Goal: Task Accomplishment & Management: Complete application form

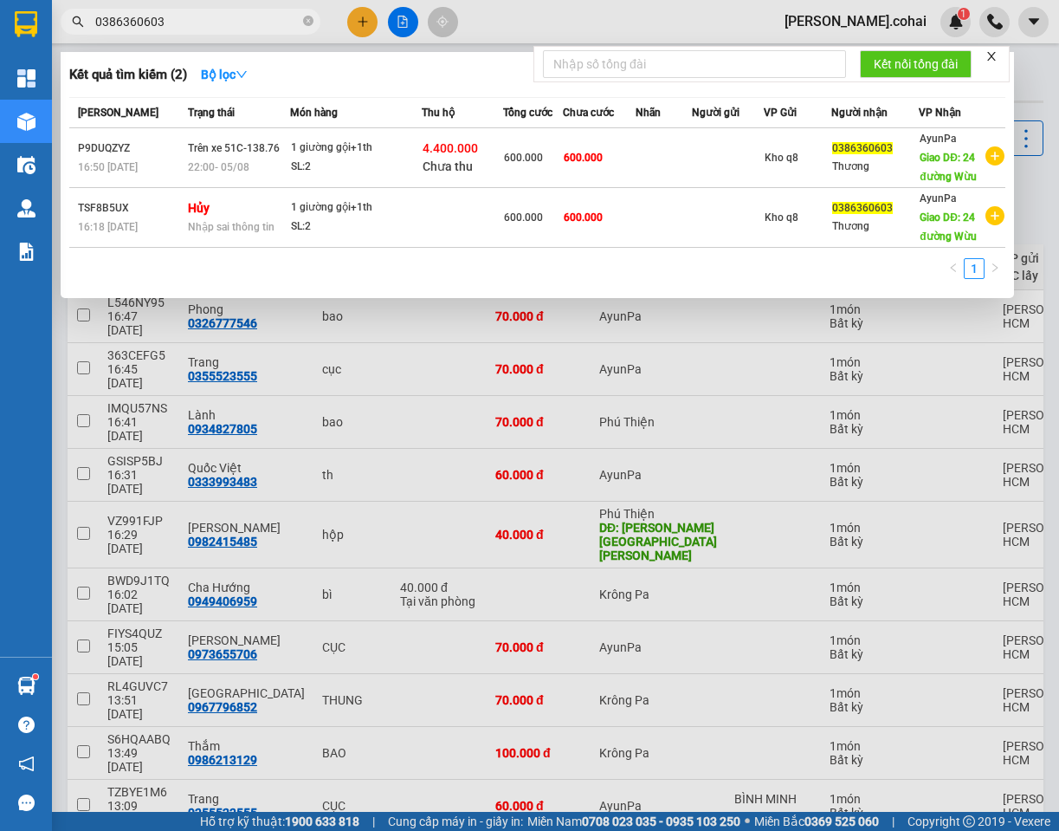
click at [196, 20] on input "0386360603" at bounding box center [197, 21] width 204 height 19
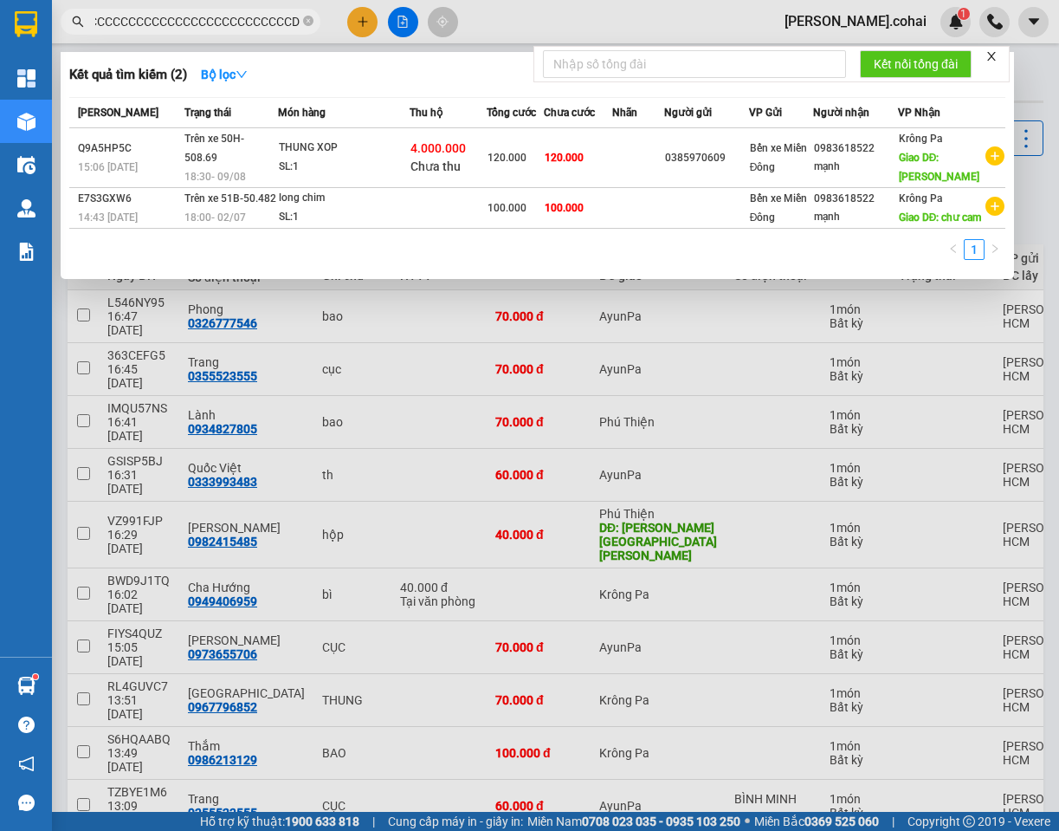
scroll to position [0, 914]
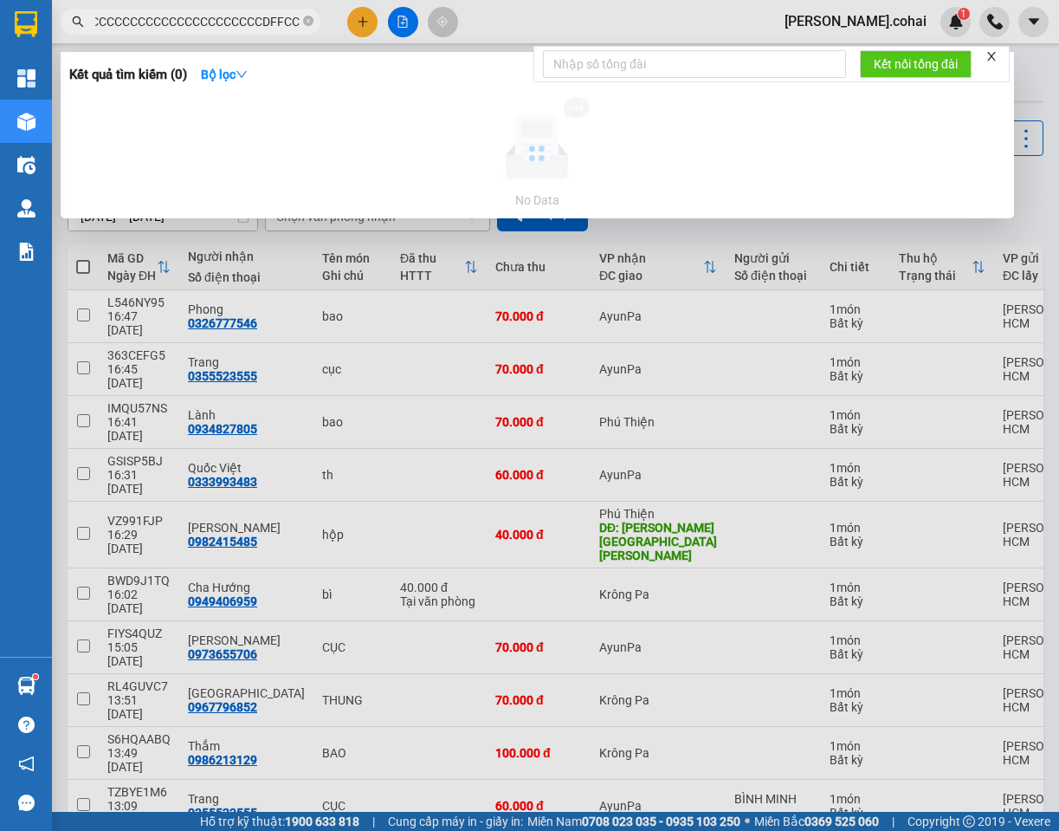
type input "0983618522CCCCCCCCCCCCCCCCCCCCCCCCCCCCCCCCCCCCCCCCCCCCCCCCCCCCCCCCCCCCCCCCCCCCC…"
click at [260, 13] on input "0983618522CCCCCCCCCCCCCCCCCCCCCCCCCCCCCCCCCCCCCCCCCCCCCCCCCCCCCCCCCCCCCCCCCCCCC…" at bounding box center [197, 21] width 204 height 19
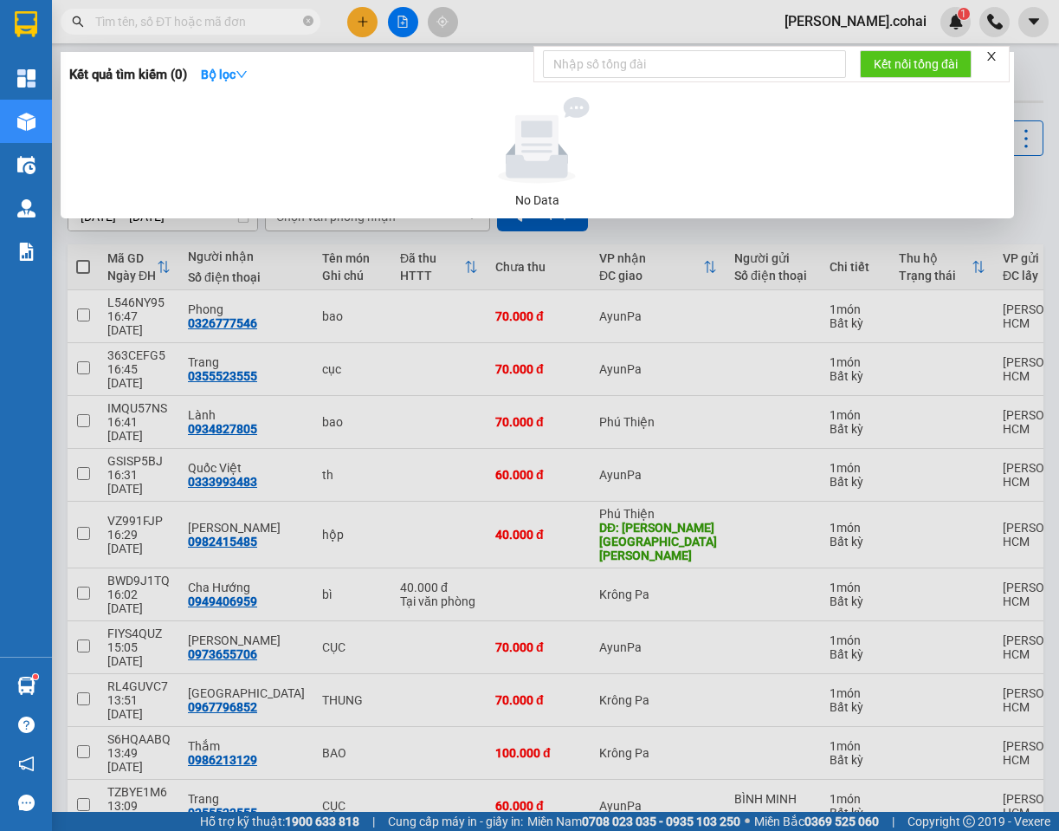
scroll to position [0, 0]
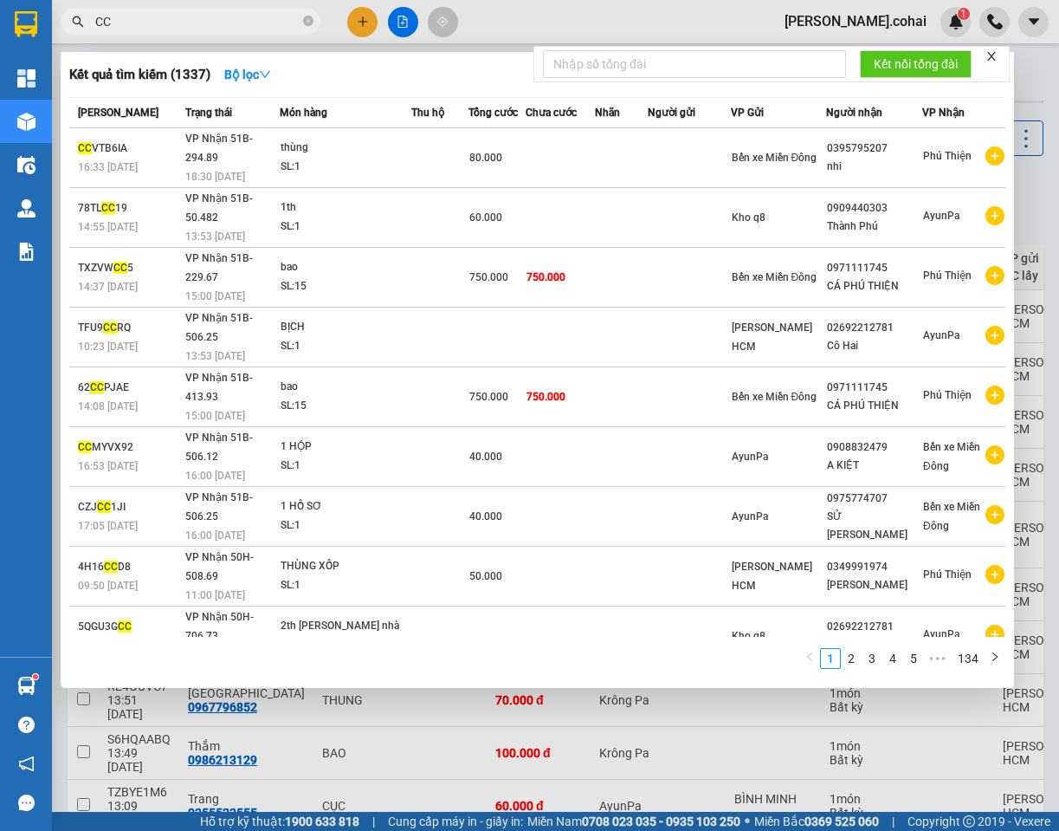
type input "C"
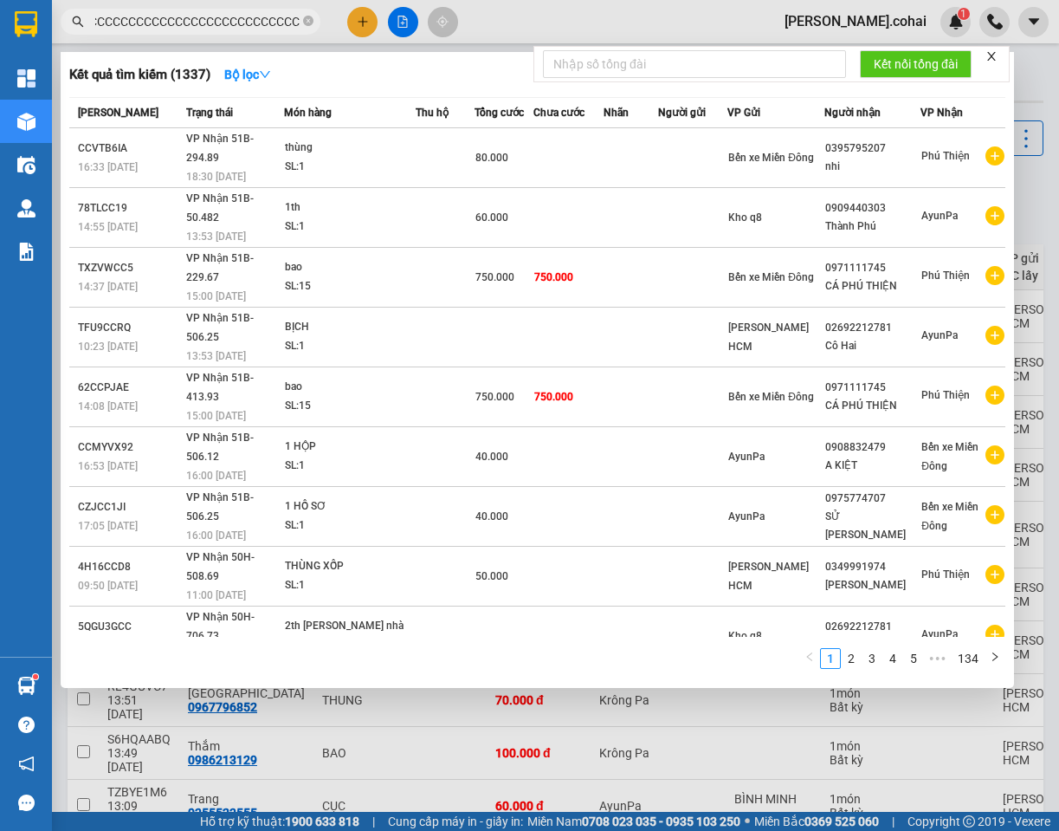
click at [242, 12] on input "CCCCCCCCCCCCCCCCCCCCCCCCCCCCCCCCCCCCCCCCCCCCCCCCCCCCCCCCCCCCCC" at bounding box center [197, 21] width 204 height 19
click at [242, 12] on input "CCCCCCCCCCCCCCCCCCCCCCCCCCCCCCCCCCCCCCCCCCCCCCCCCCCCCCCCCCCCCCC" at bounding box center [197, 21] width 204 height 19
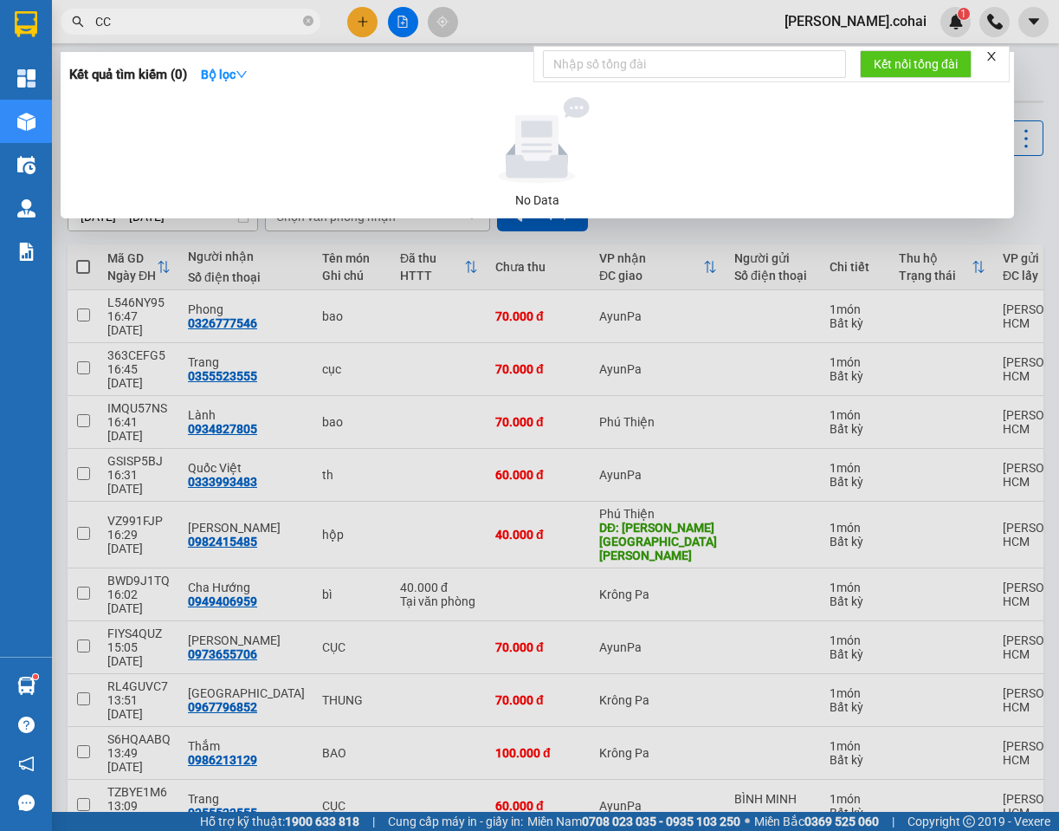
type input "C"
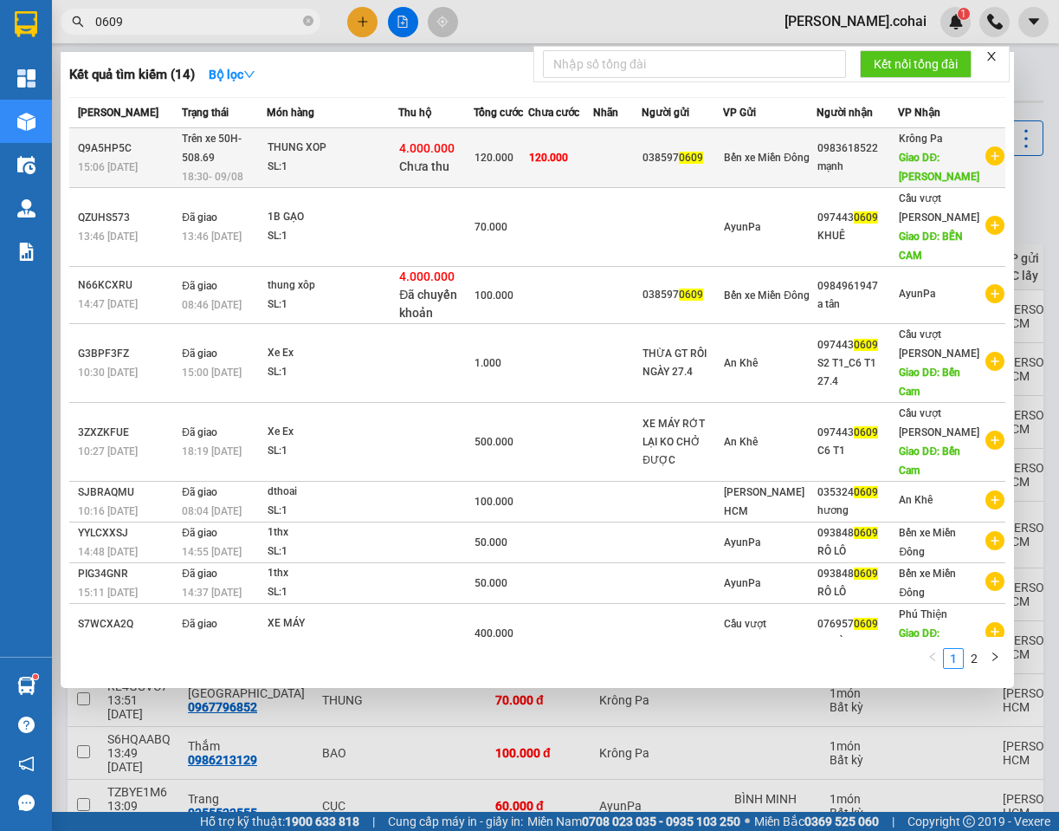
type input "0609"
click at [366, 147] on div "THUNG XOP" at bounding box center [333, 148] width 130 height 19
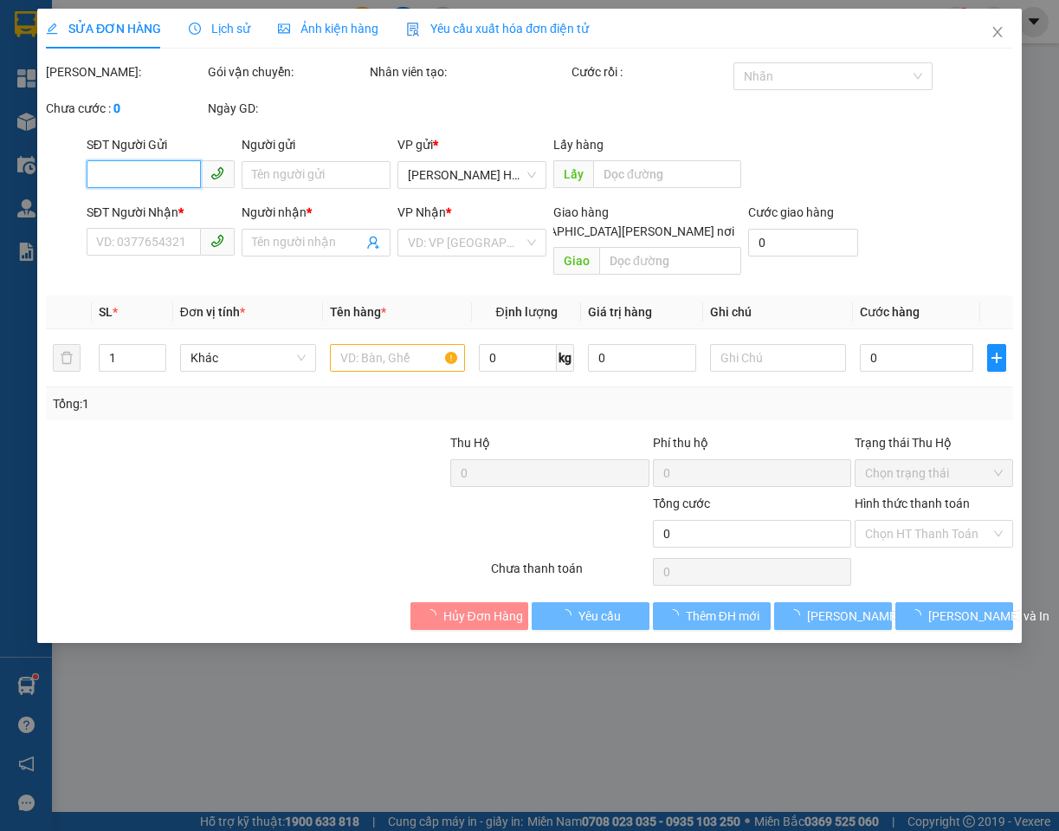
type input "0385970609"
type input "0983618522"
type input "mạnh"
type input "[PERSON_NAME]"
type input "4.000.000"
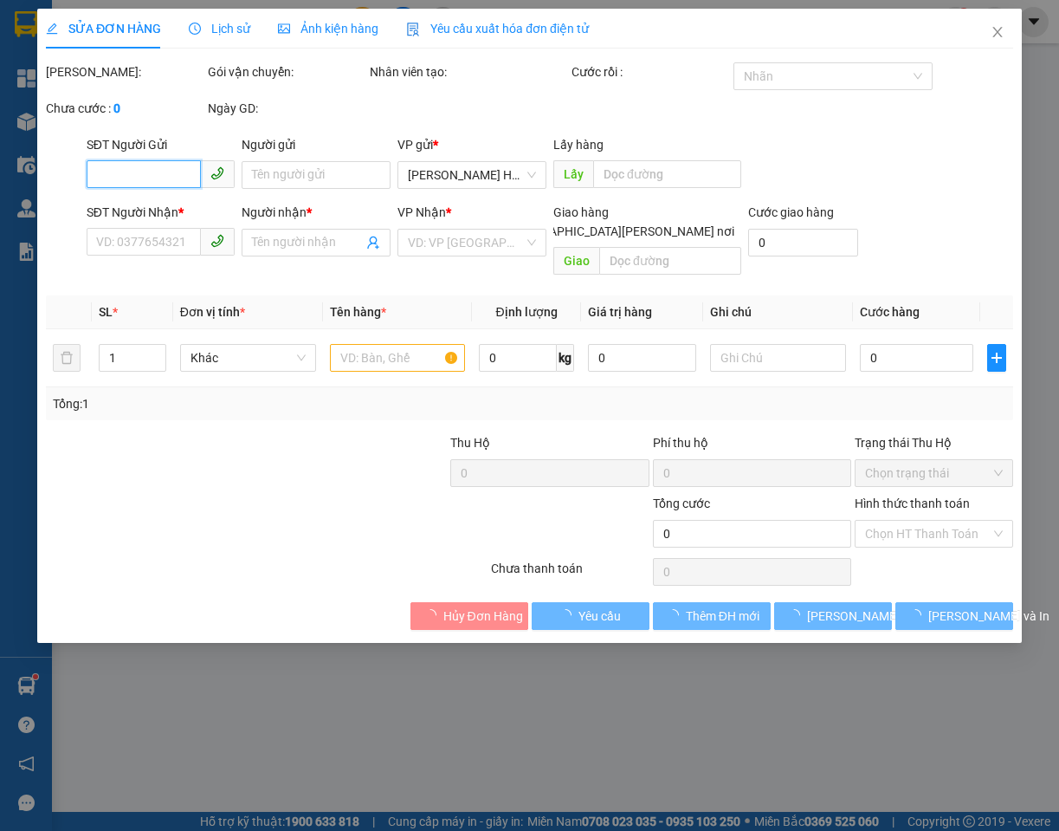
type input "120.000"
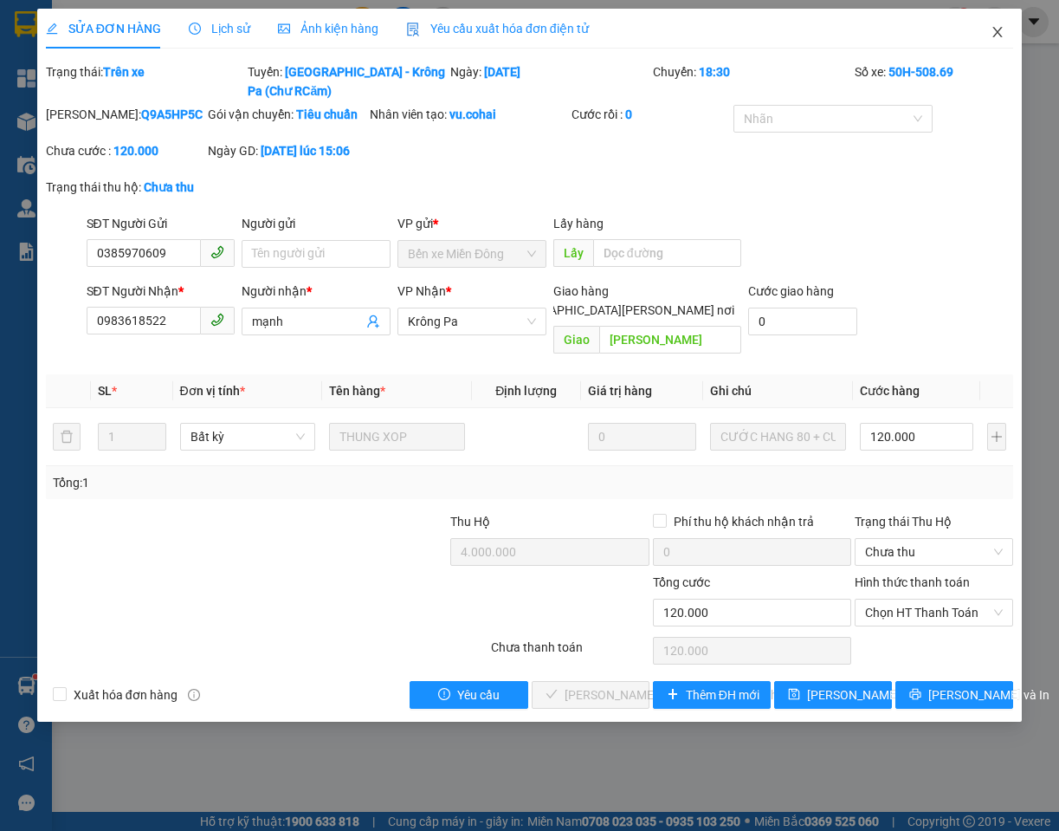
click at [997, 36] on icon "close" at bounding box center [998, 32] width 14 height 14
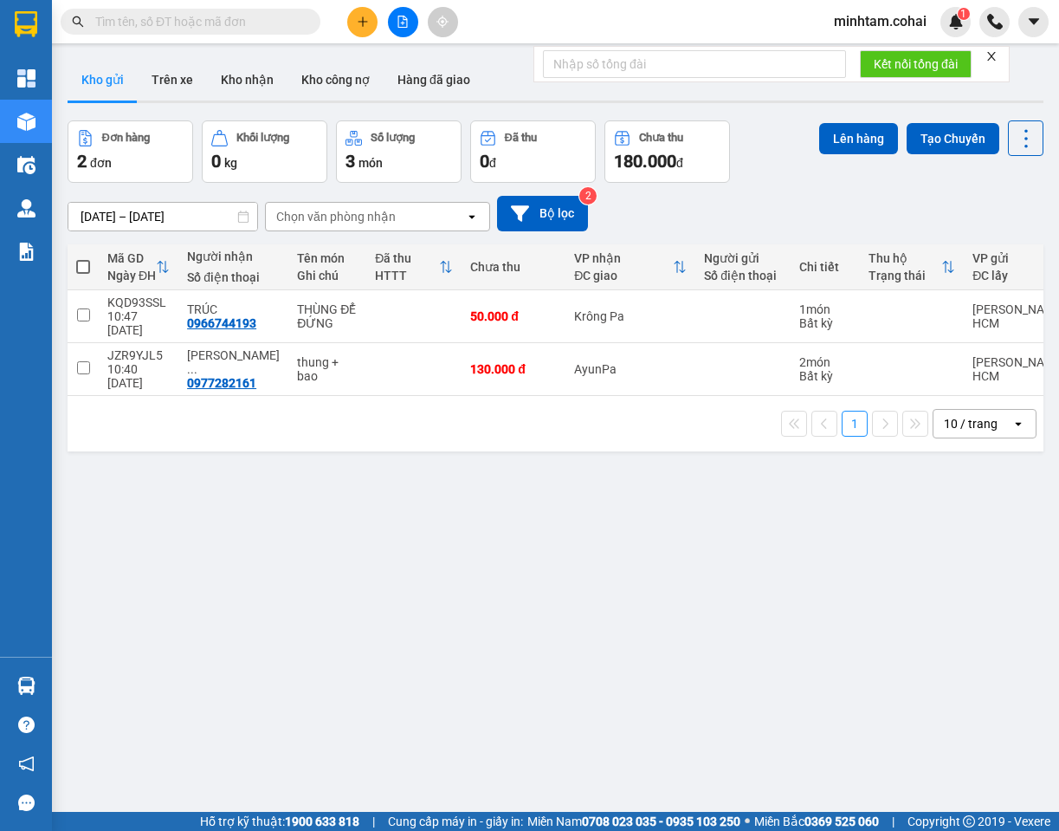
click at [239, 20] on input "text" at bounding box center [197, 21] width 204 height 19
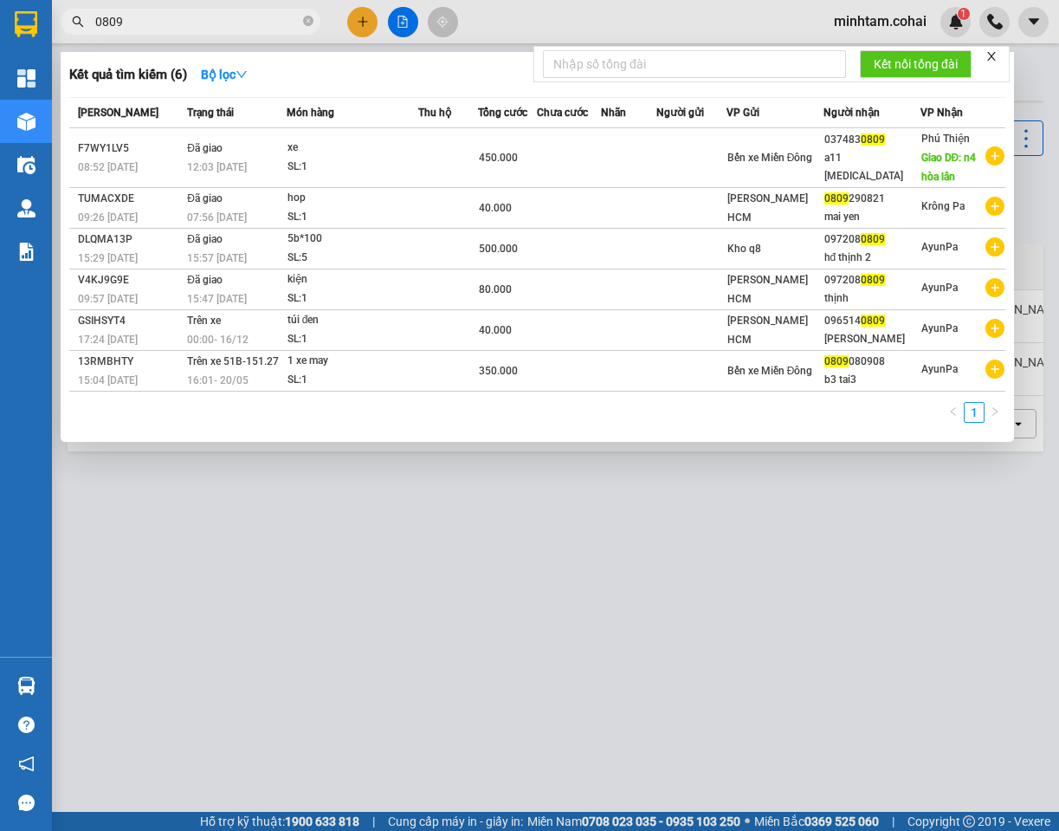
click at [242, 23] on input "0809" at bounding box center [197, 21] width 204 height 19
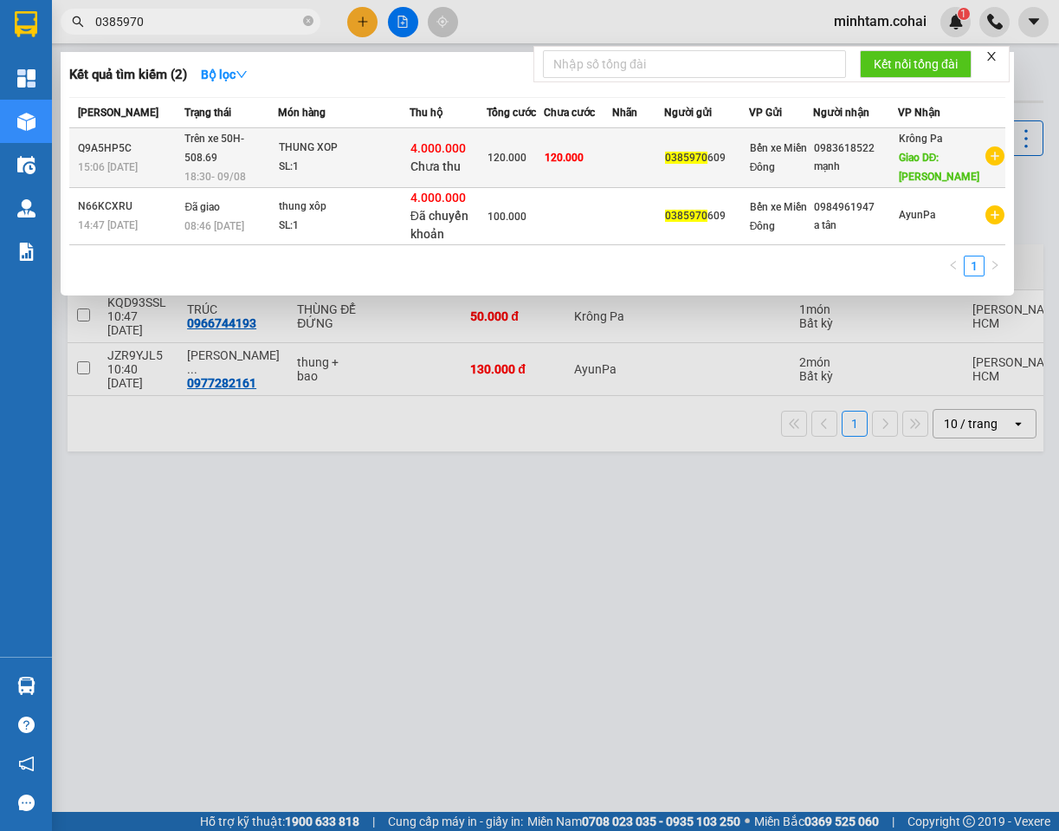
type input "0385970"
click at [675, 156] on td "0385970 609" at bounding box center [706, 158] width 84 height 60
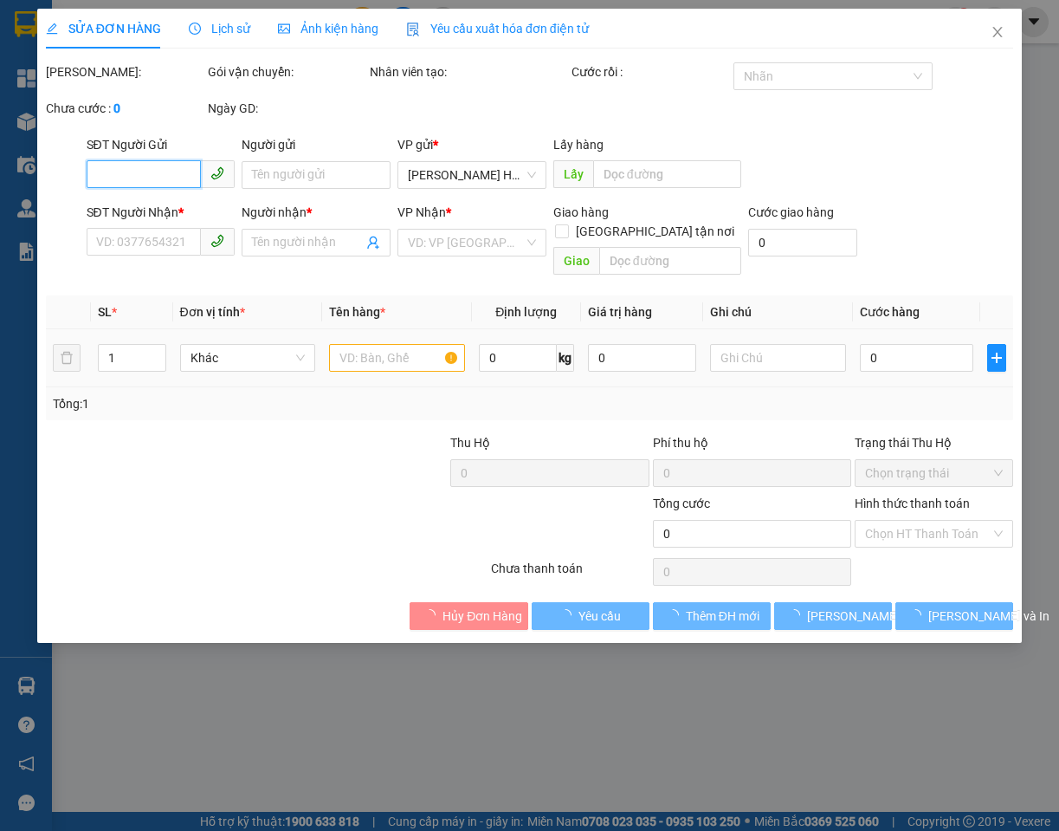
type input "0385970609"
type input "0983618522"
type input "mạnh"
type input "[PERSON_NAME]"
type input "4.000.000"
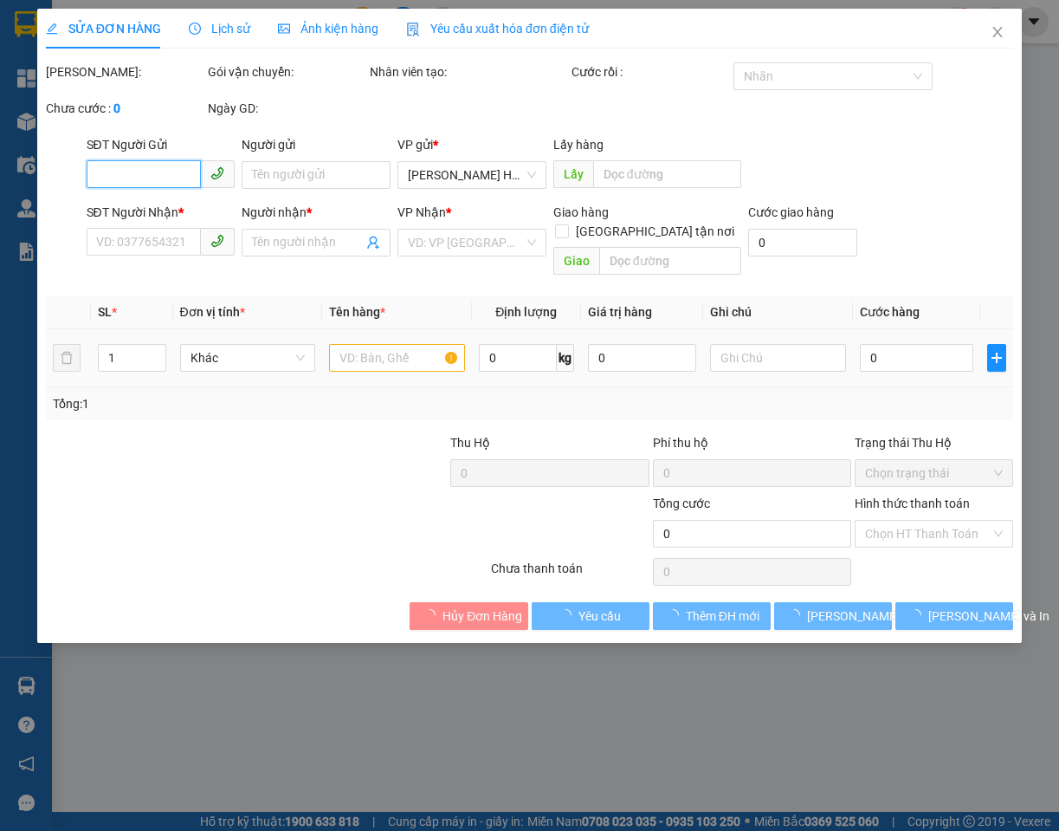
type input "120.000"
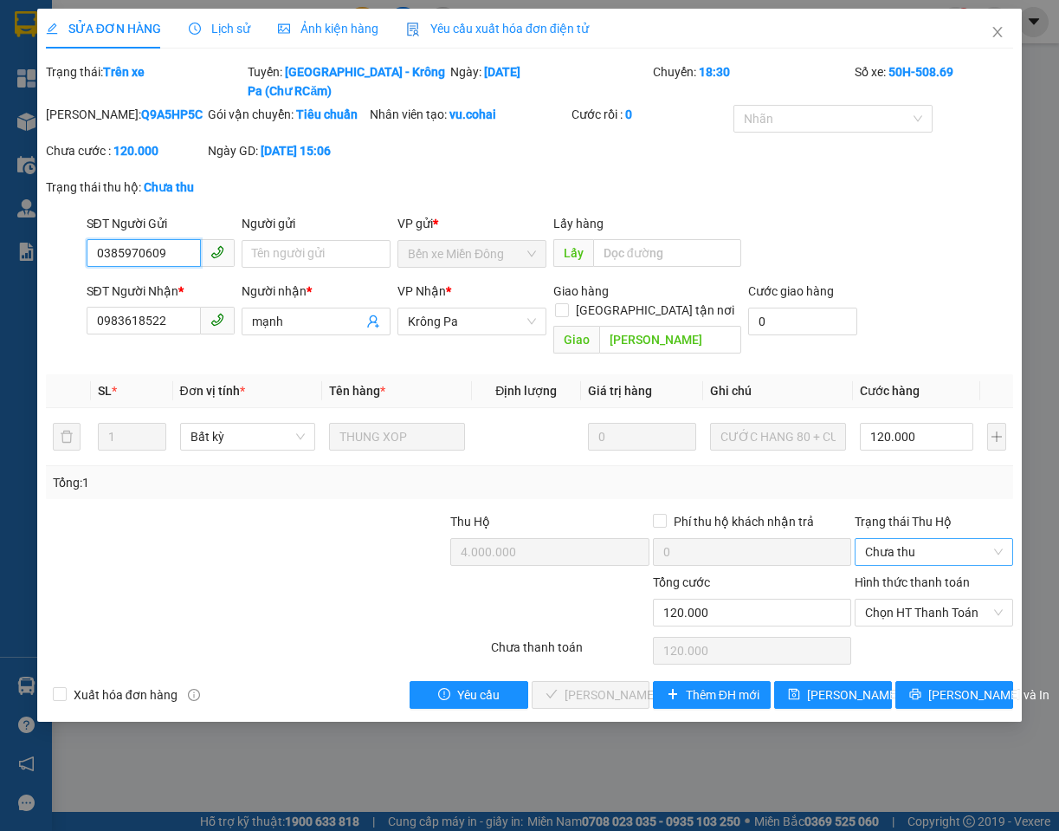
click at [936, 554] on span "Chưa thu" at bounding box center [934, 552] width 138 height 26
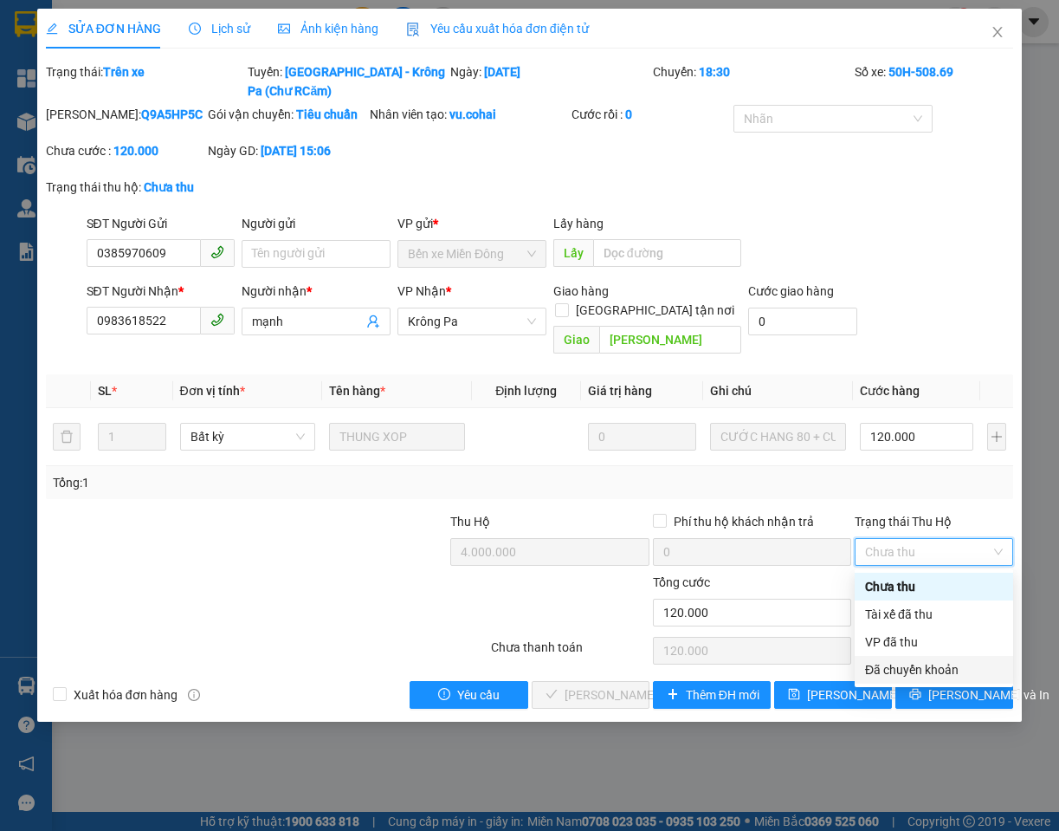
click at [925, 669] on div "Đã chuyển khoản" at bounding box center [934, 669] width 138 height 19
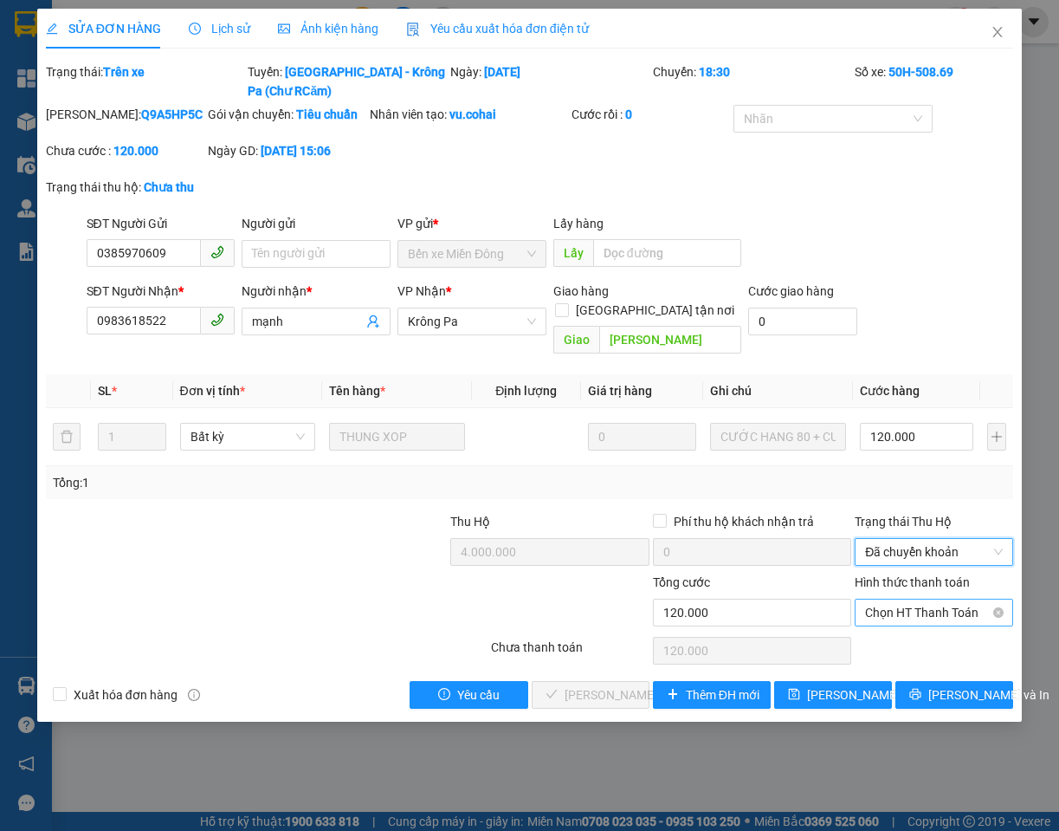
click at [917, 610] on span "Chọn HT Thanh Toán" at bounding box center [934, 612] width 138 height 26
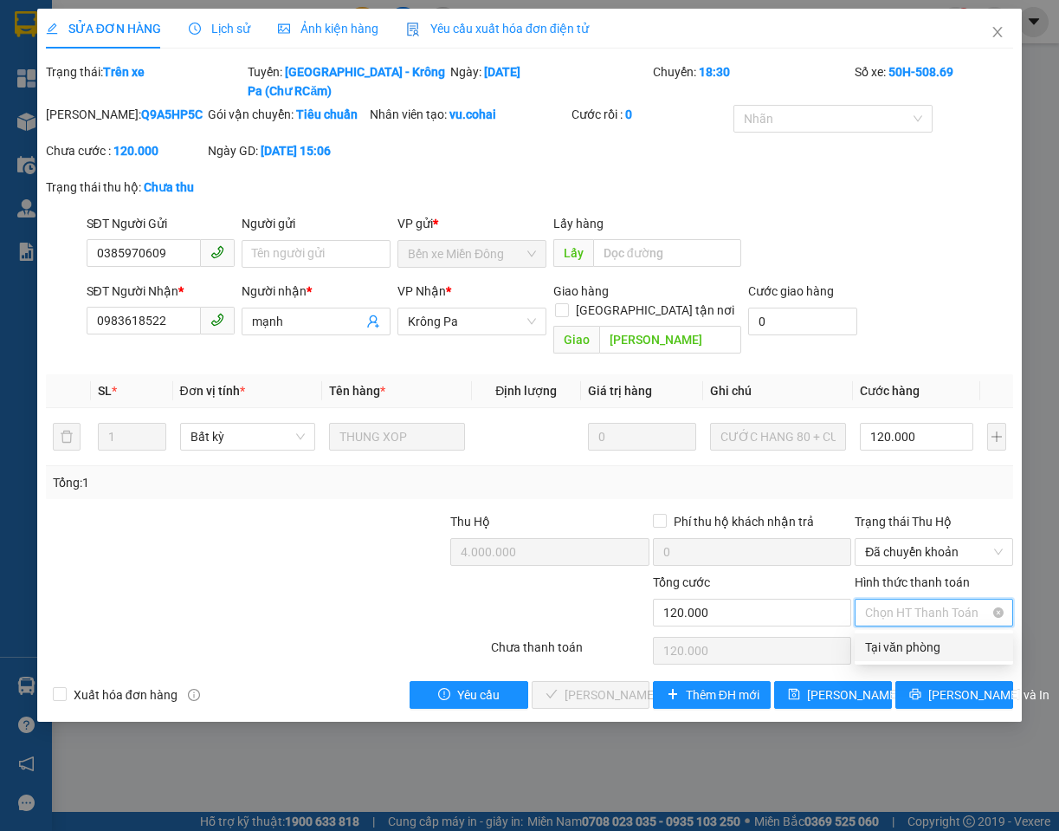
click at [917, 610] on span "Chọn HT Thanh Toán" at bounding box center [934, 612] width 138 height 26
click at [917, 641] on div "Tại văn phòng" at bounding box center [934, 646] width 138 height 19
type input "0"
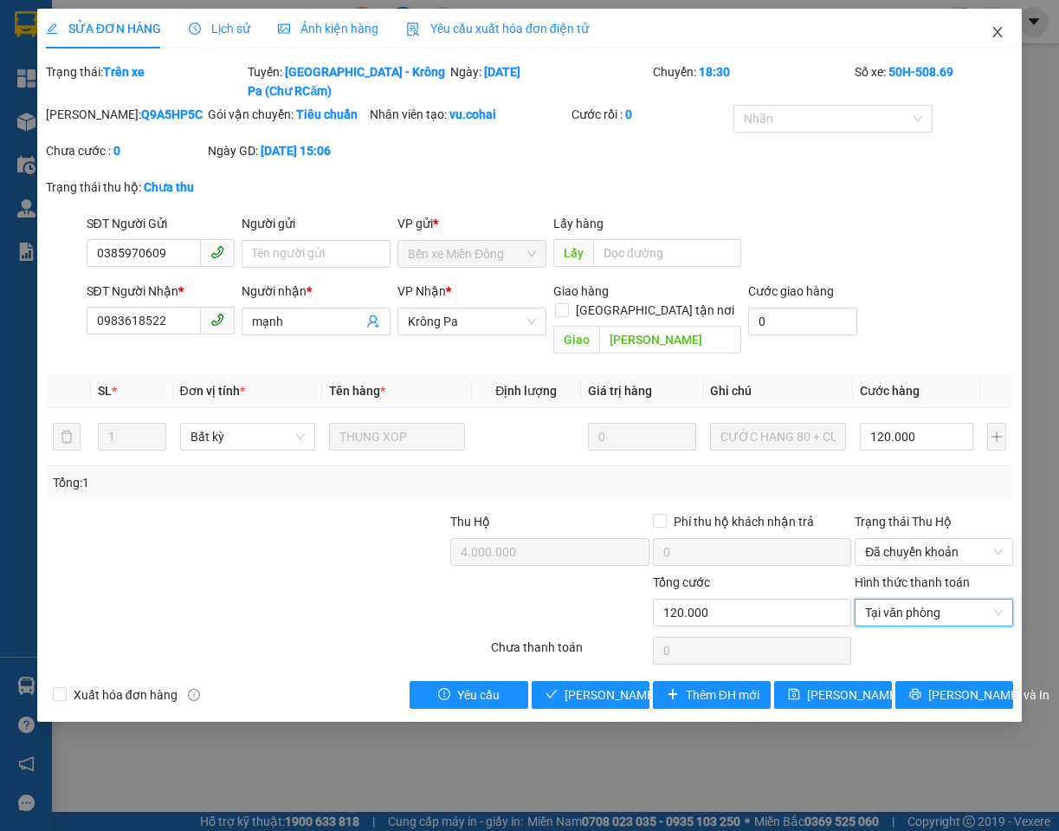
click at [1001, 26] on icon "close" at bounding box center [998, 32] width 14 height 14
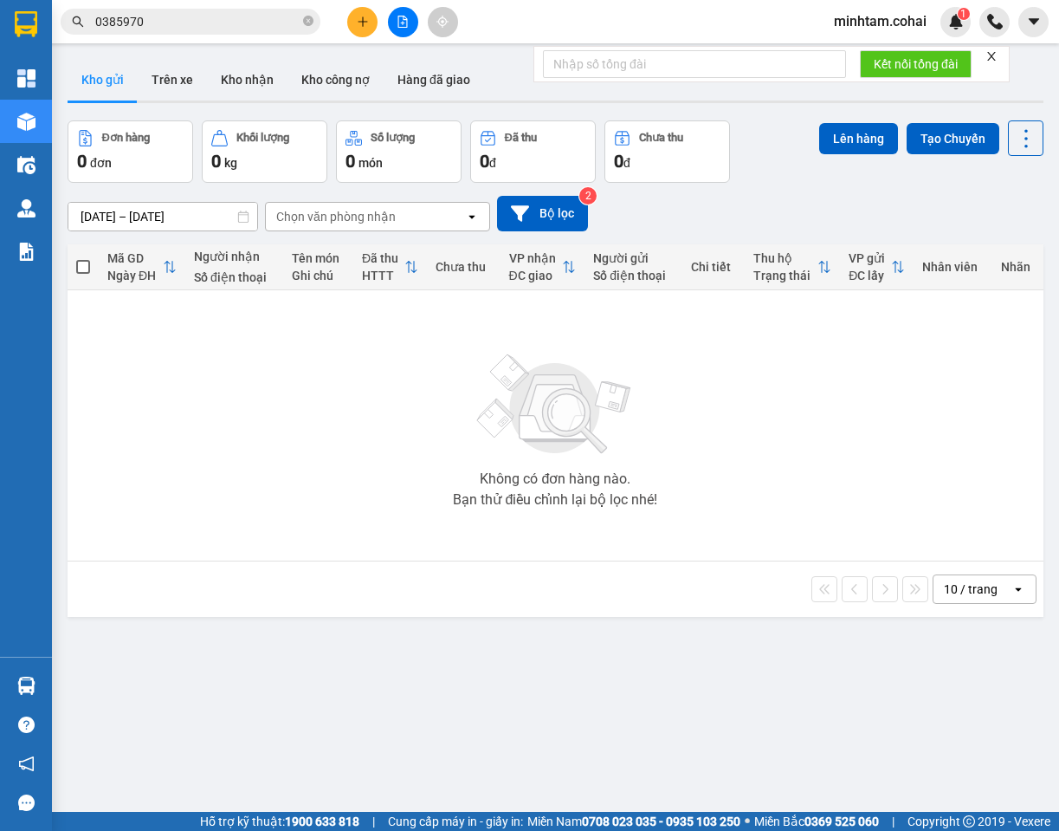
click at [202, 30] on input "0385970" at bounding box center [197, 21] width 204 height 19
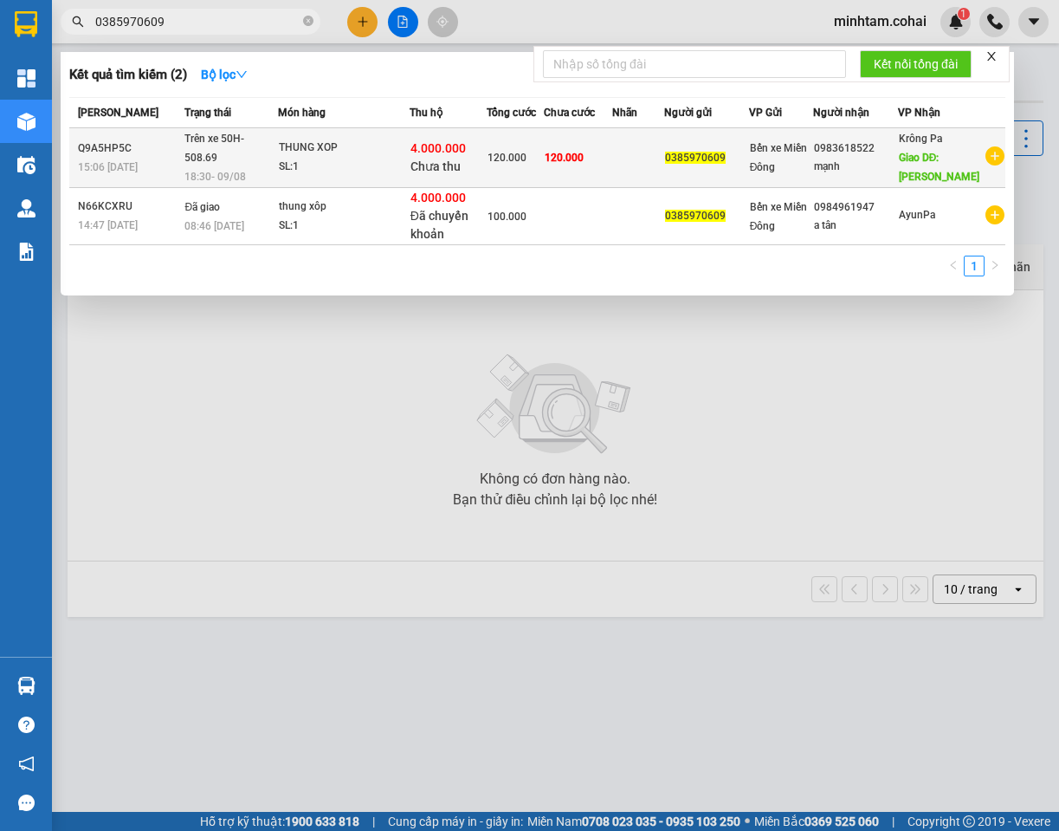
type input "0385970609"
click at [512, 166] on td "120.000" at bounding box center [515, 158] width 57 height 60
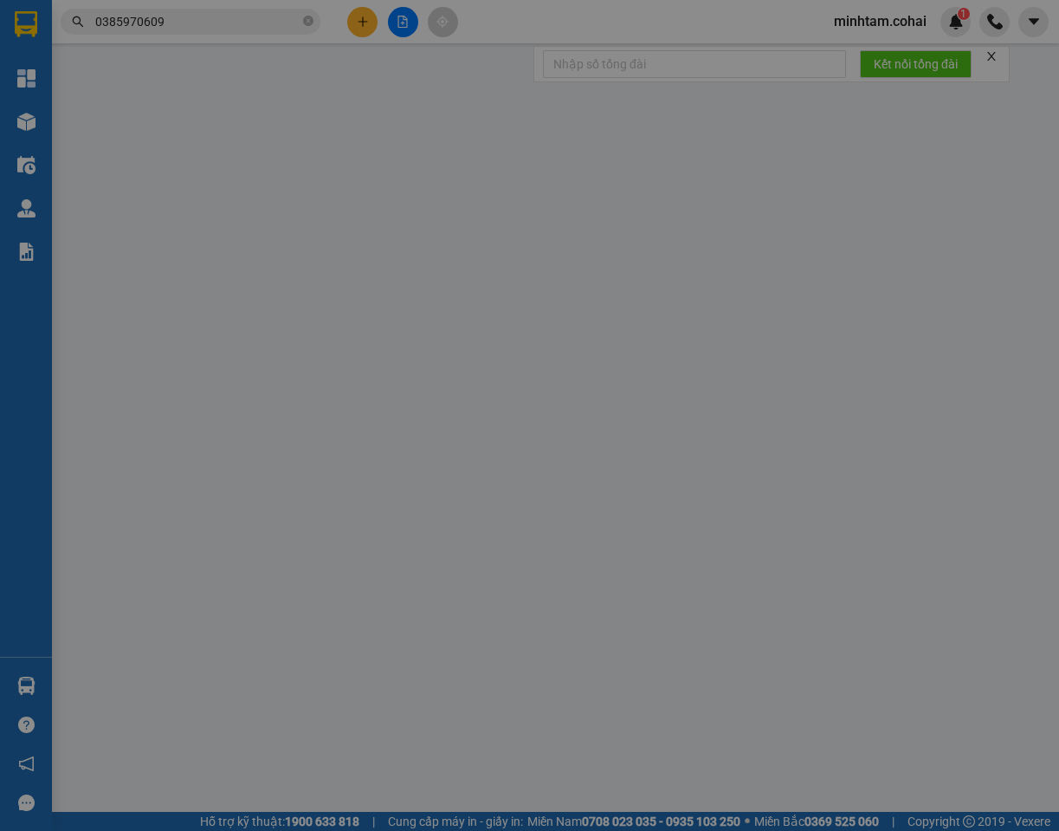
type input "0385970609"
type input "0983618522"
type input "mạnh"
type input "[PERSON_NAME]"
type input "4.000.000"
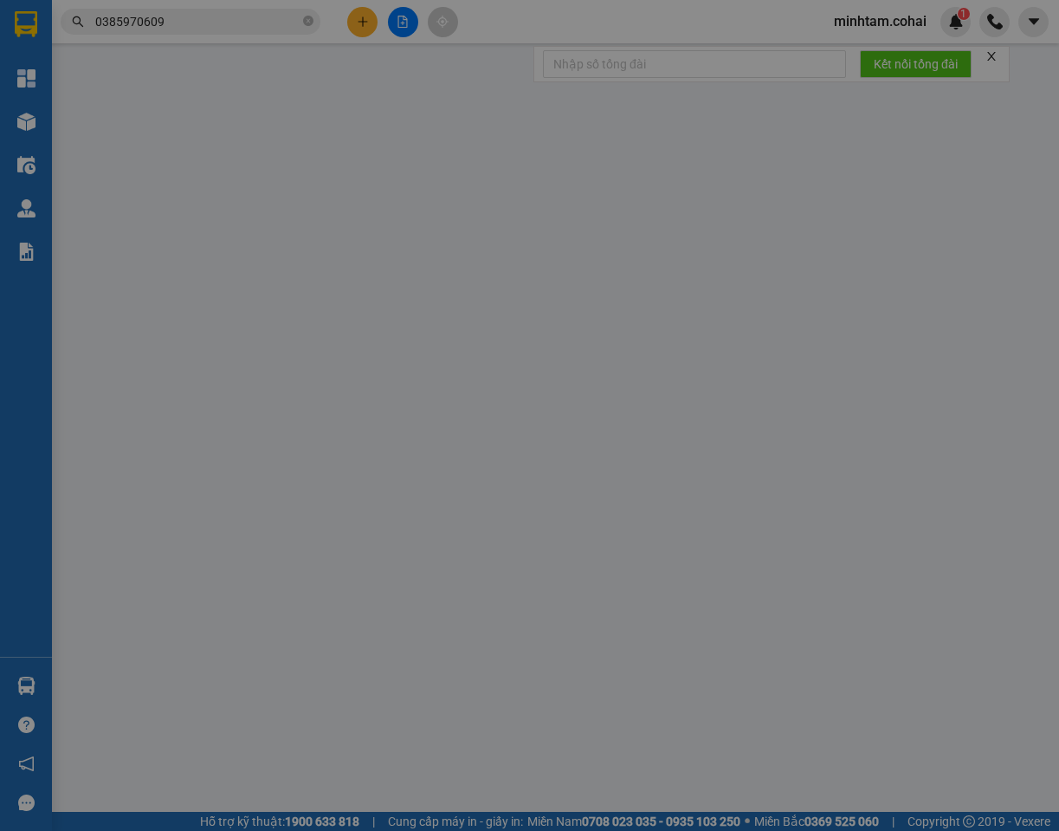
type input "120.000"
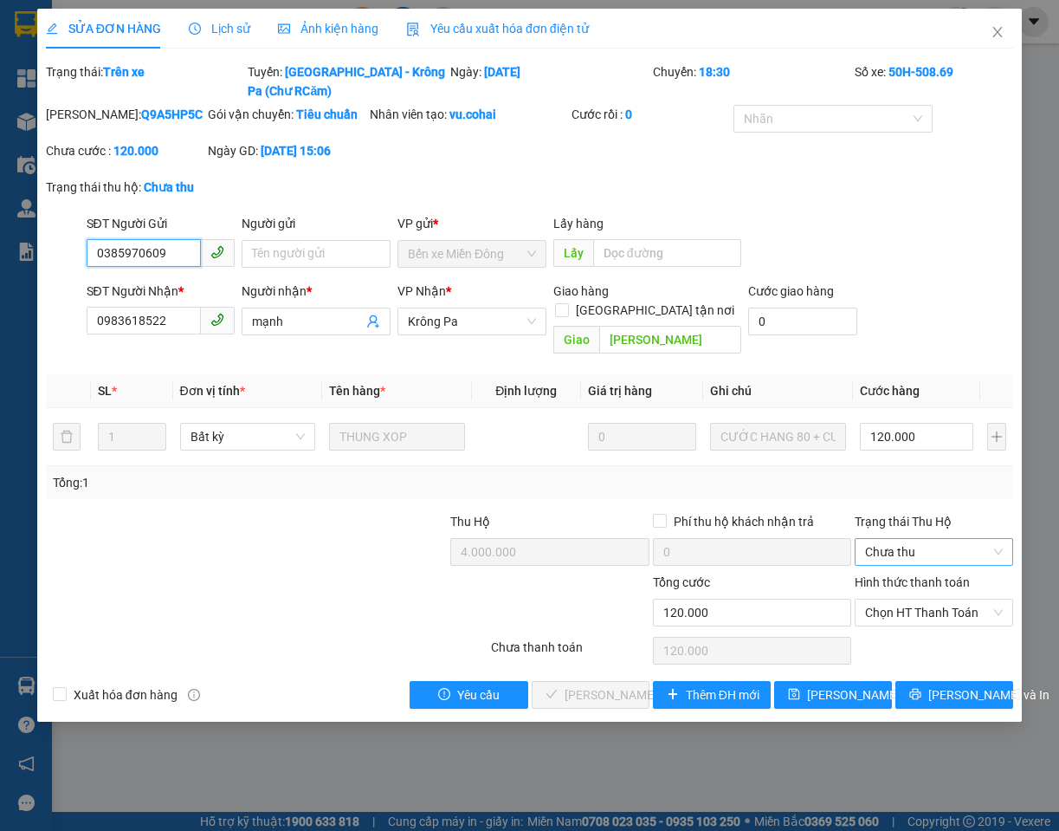
click at [911, 545] on span "Chưa thu" at bounding box center [934, 552] width 138 height 26
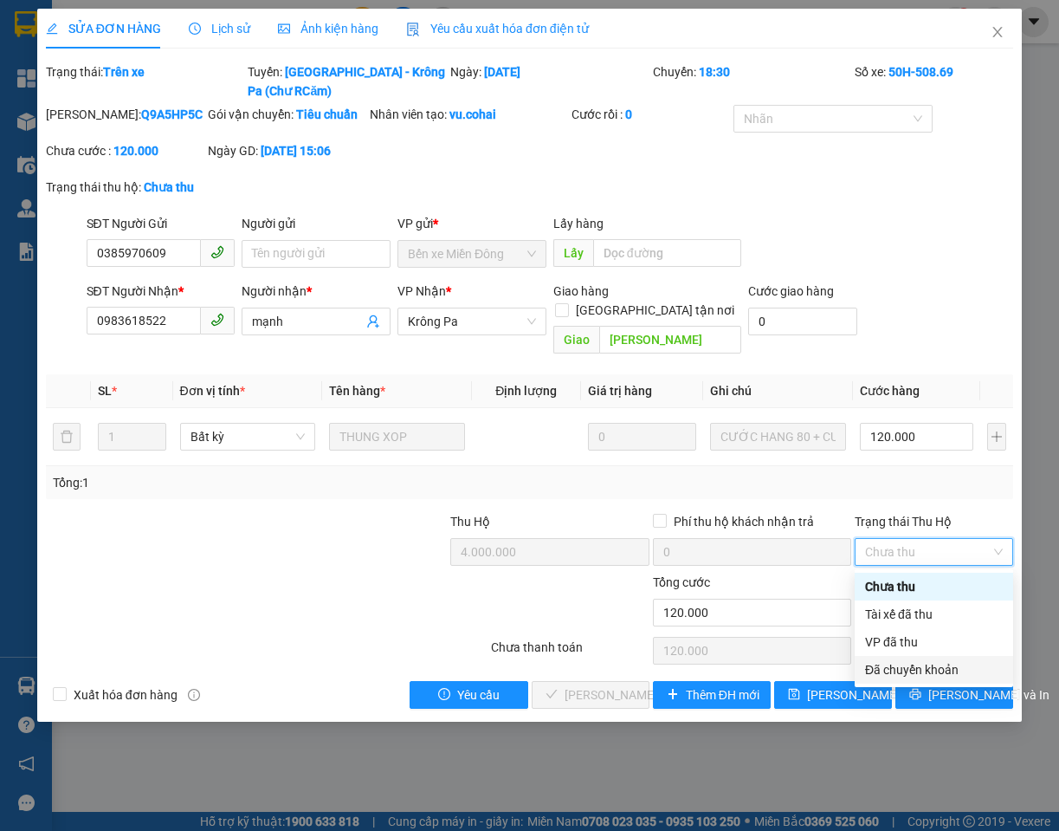
click at [922, 663] on div "Đã chuyển khoản" at bounding box center [934, 669] width 138 height 19
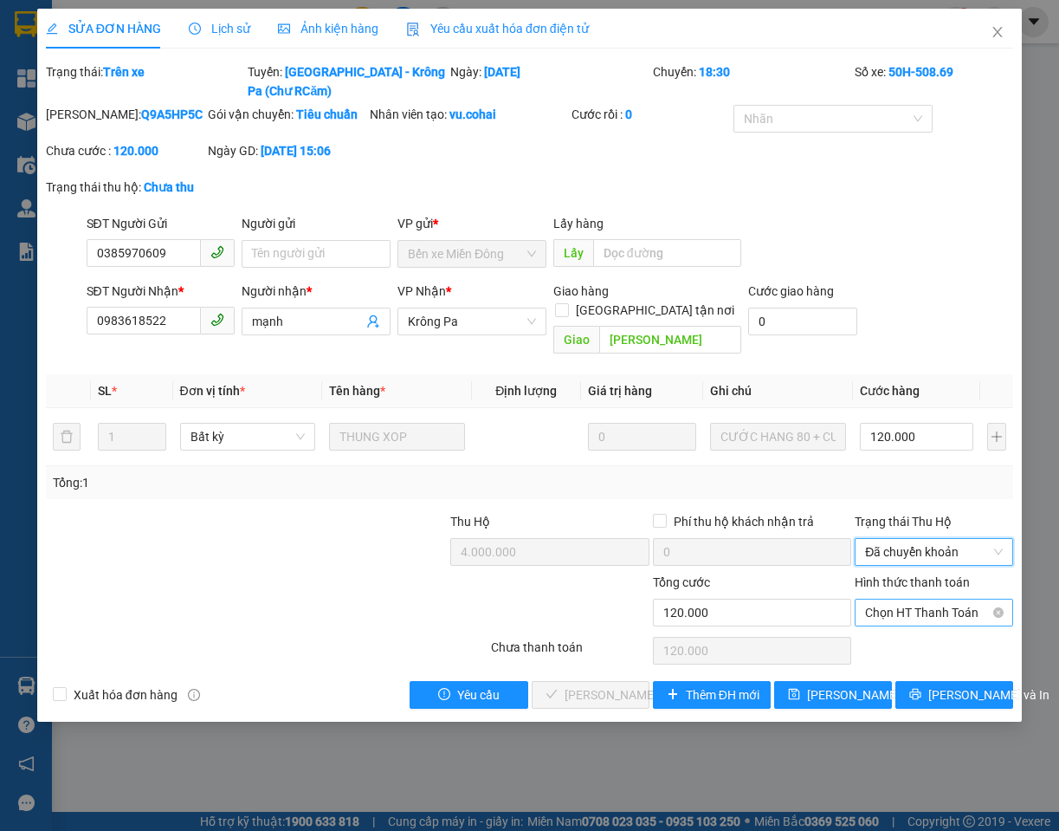
click at [920, 619] on span "Chọn HT Thanh Toán" at bounding box center [934, 612] width 138 height 26
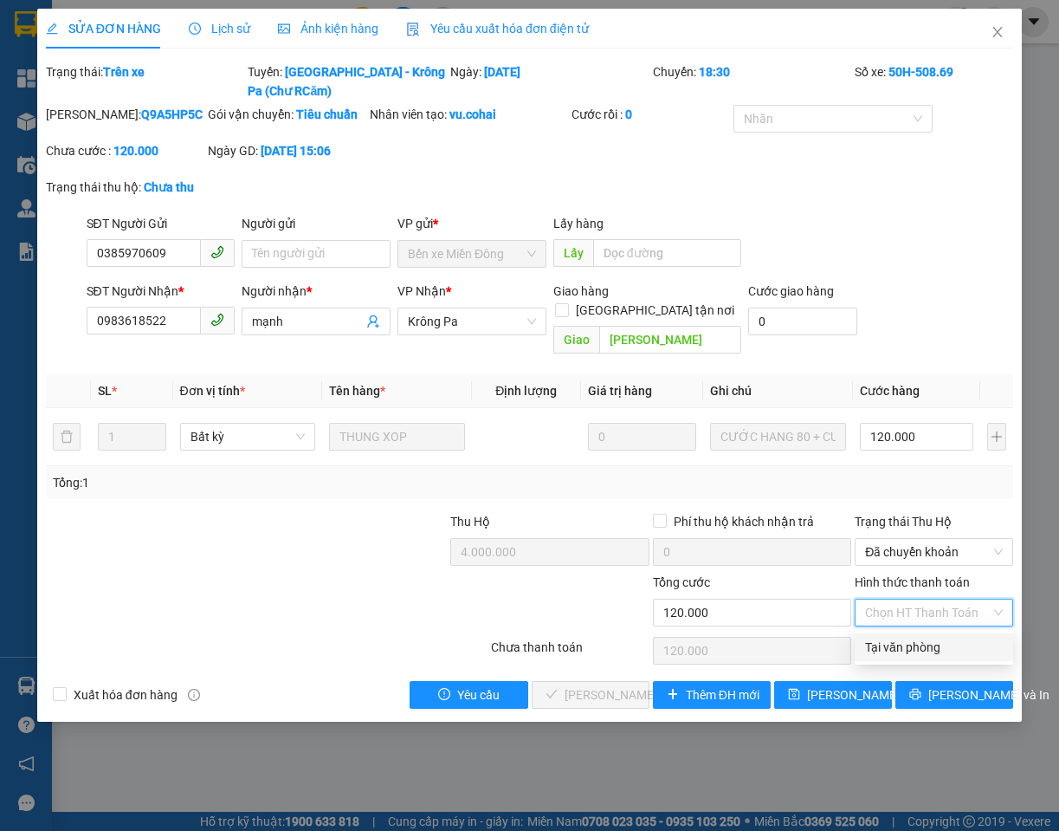
click at [921, 648] on div "Tại văn phòng" at bounding box center [934, 646] width 138 height 19
type input "0"
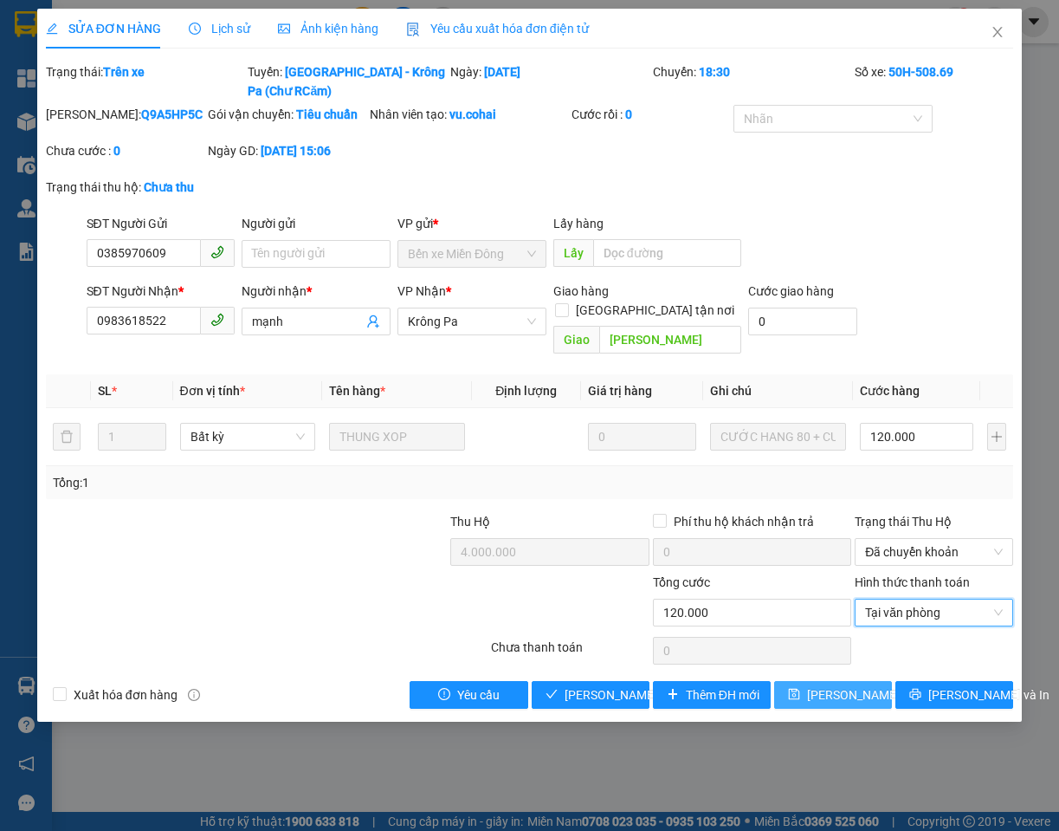
click at [848, 692] on span "[PERSON_NAME] thay đổi" at bounding box center [876, 694] width 139 height 19
click at [844, 688] on span "[PERSON_NAME] thay đổi" at bounding box center [876, 694] width 139 height 19
click at [605, 701] on span "Lưu và Giao hàng" at bounding box center [648, 694] width 166 height 19
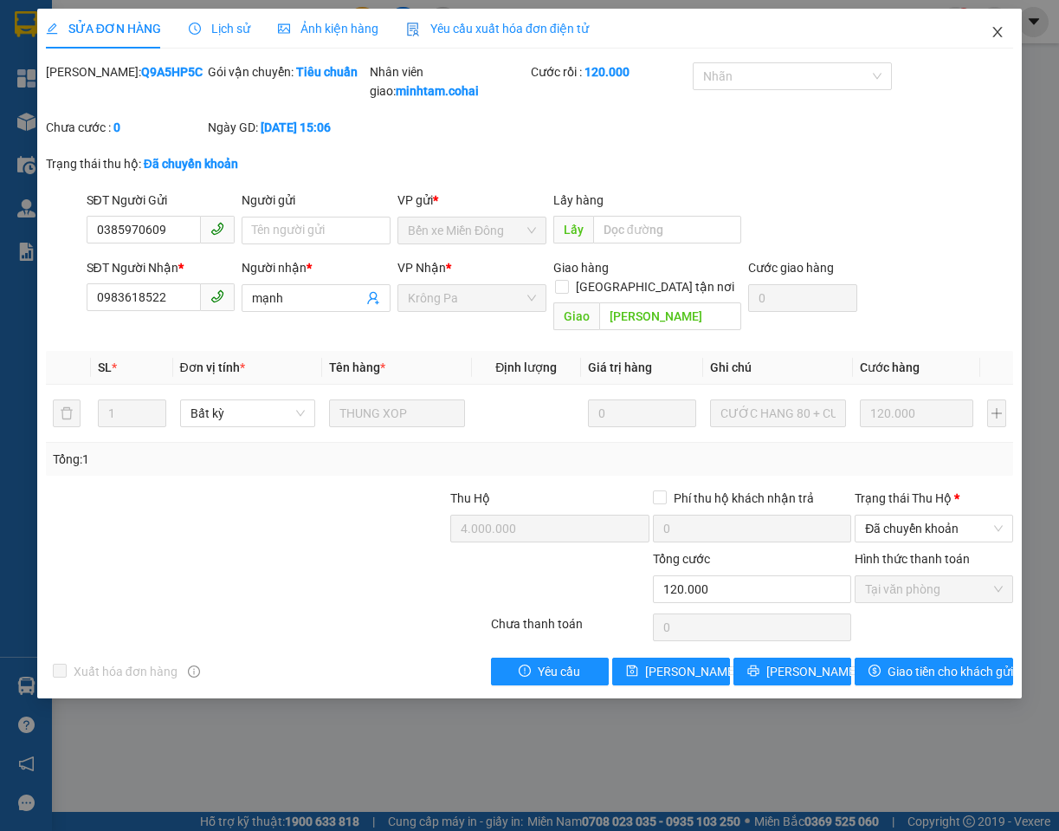
click at [999, 29] on icon "close" at bounding box center [998, 32] width 14 height 14
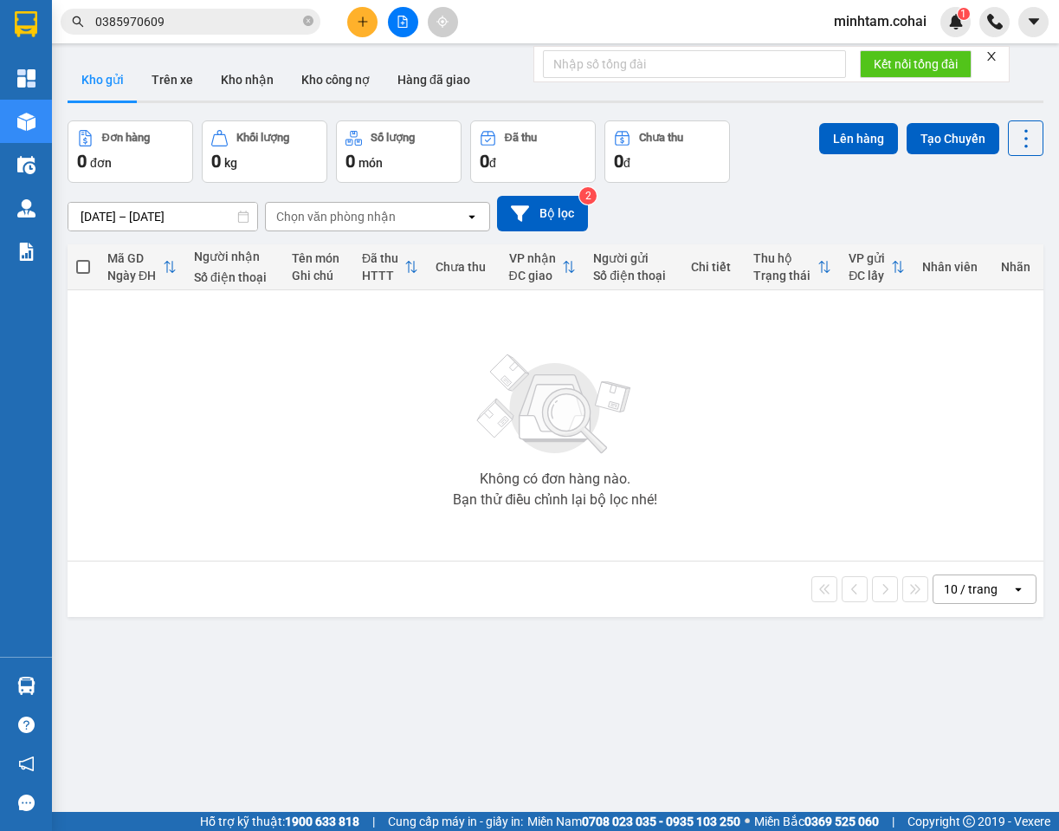
click at [244, 23] on input "0385970609" at bounding box center [197, 21] width 204 height 19
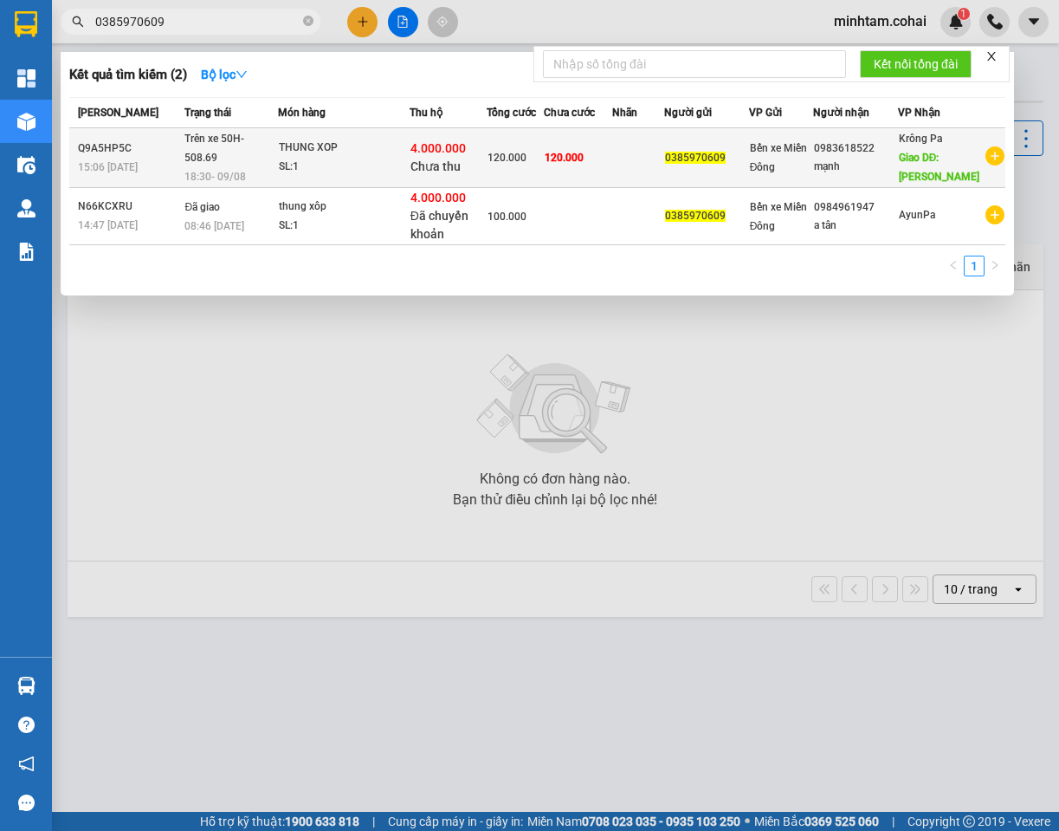
click at [473, 154] on div "4.000.000 Chưa thu" at bounding box center [448, 157] width 76 height 36
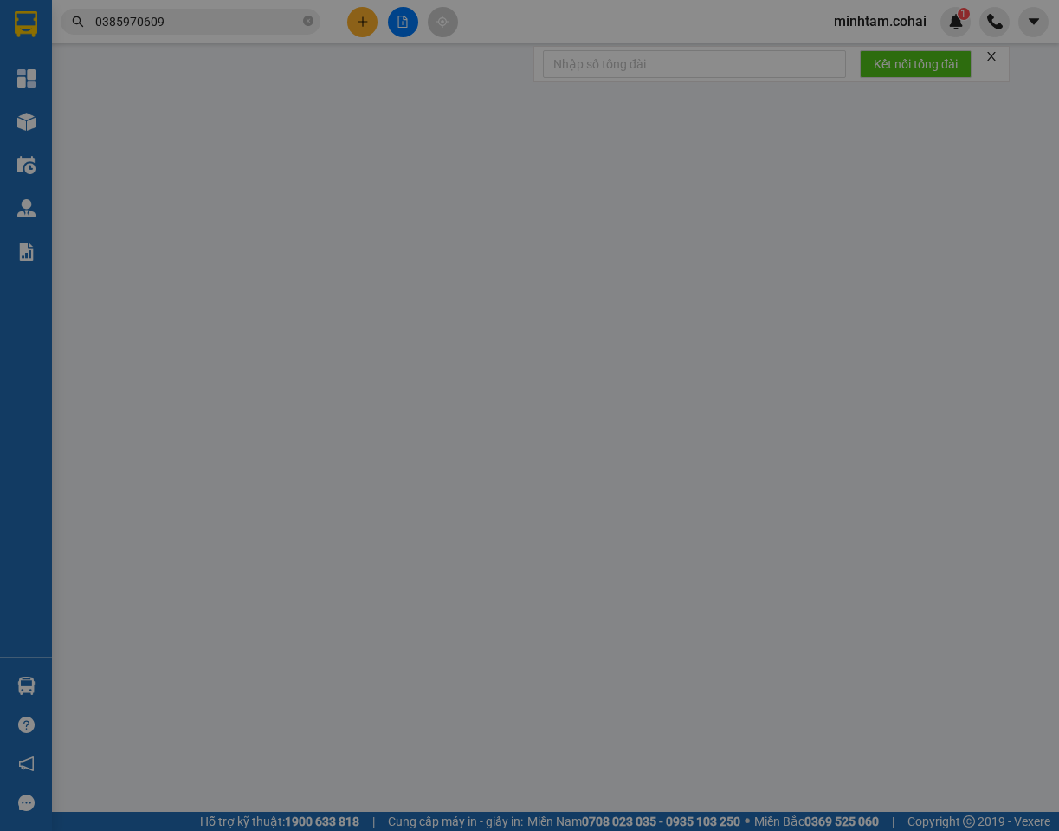
type input "0385970609"
type input "0983618522"
type input "mạnh"
type input "[PERSON_NAME]"
type input "4.000.000"
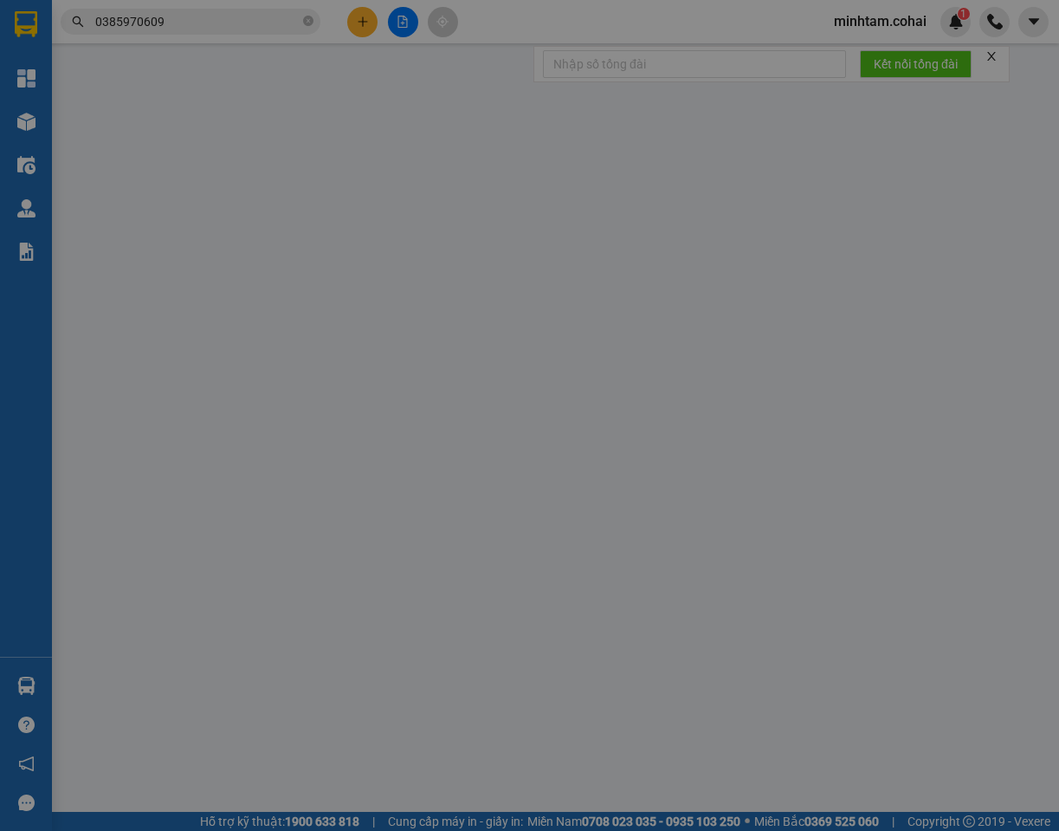
type input "120.000"
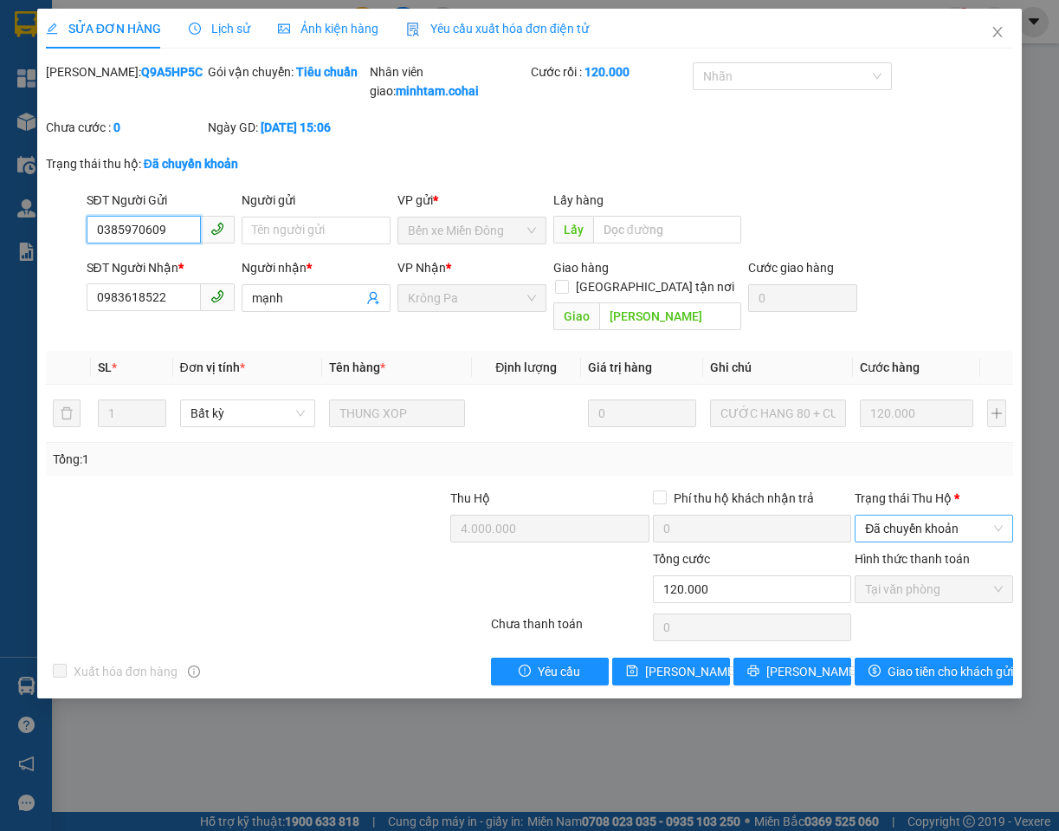
click at [904, 541] on span "Đã chuyển khoản" at bounding box center [934, 528] width 138 height 26
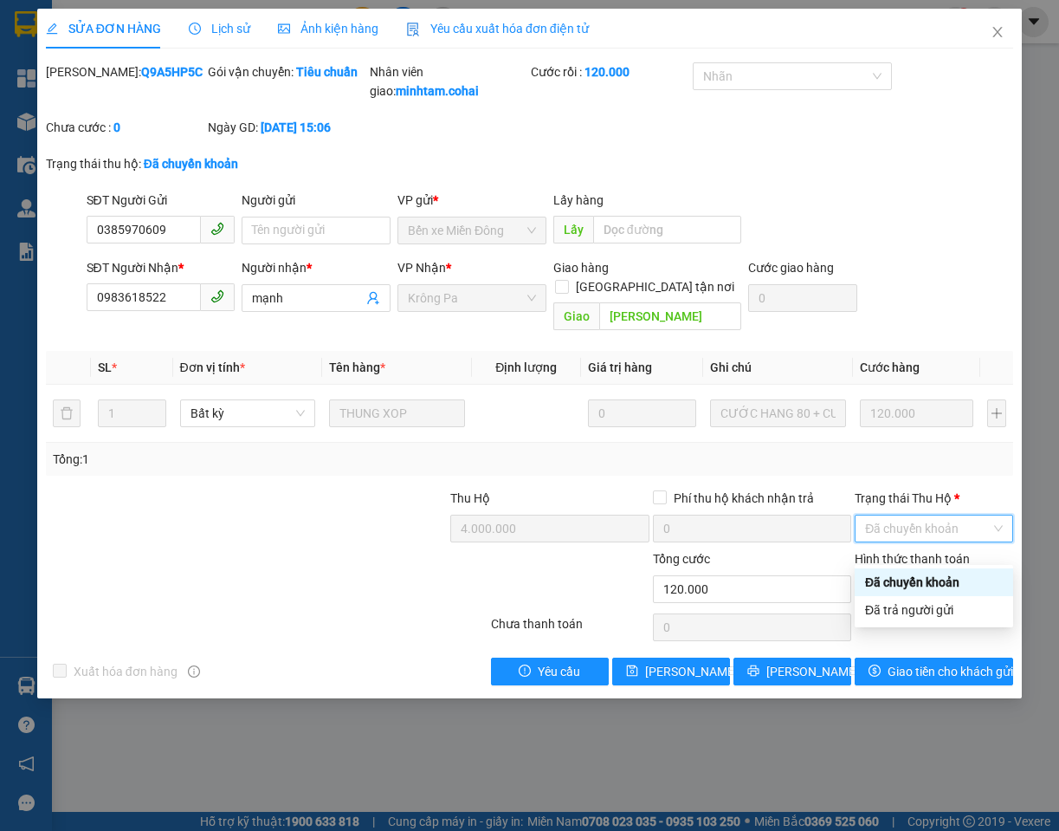
click at [902, 585] on div "Đã chuyển khoản" at bounding box center [934, 581] width 138 height 19
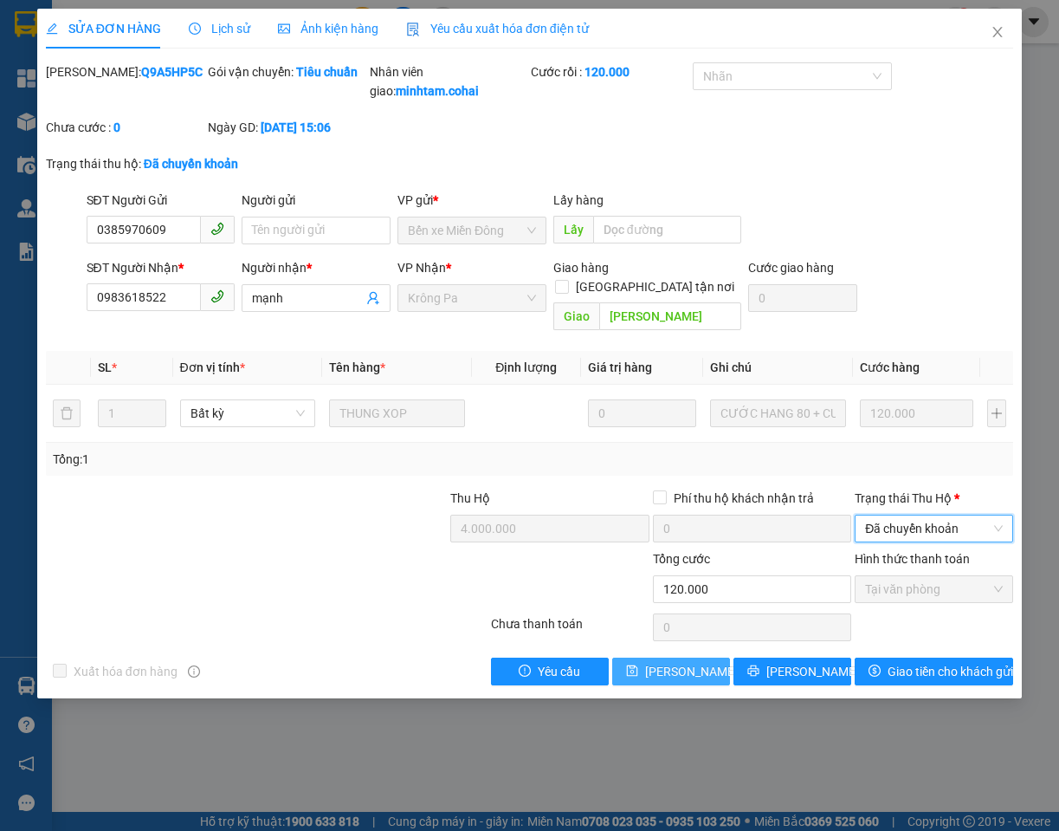
click at [704, 681] on span "[PERSON_NAME] thay đổi" at bounding box center [714, 671] width 139 height 19
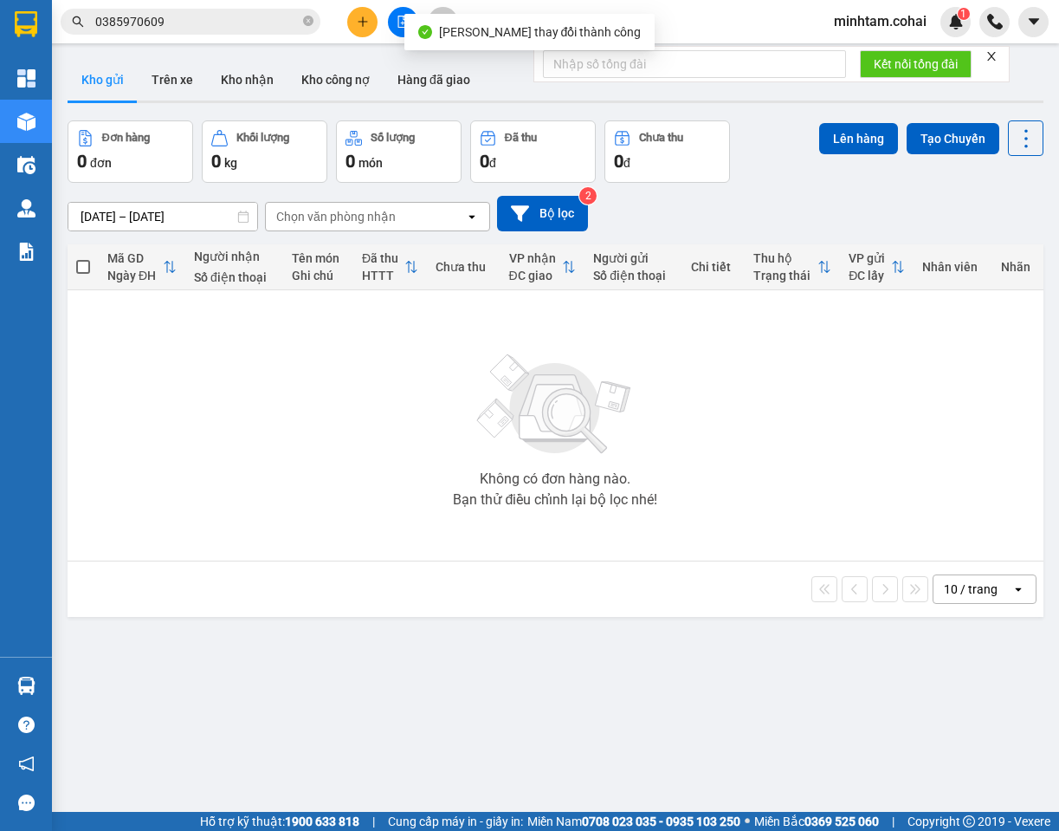
click at [220, 28] on input "0385970609" at bounding box center [197, 21] width 204 height 19
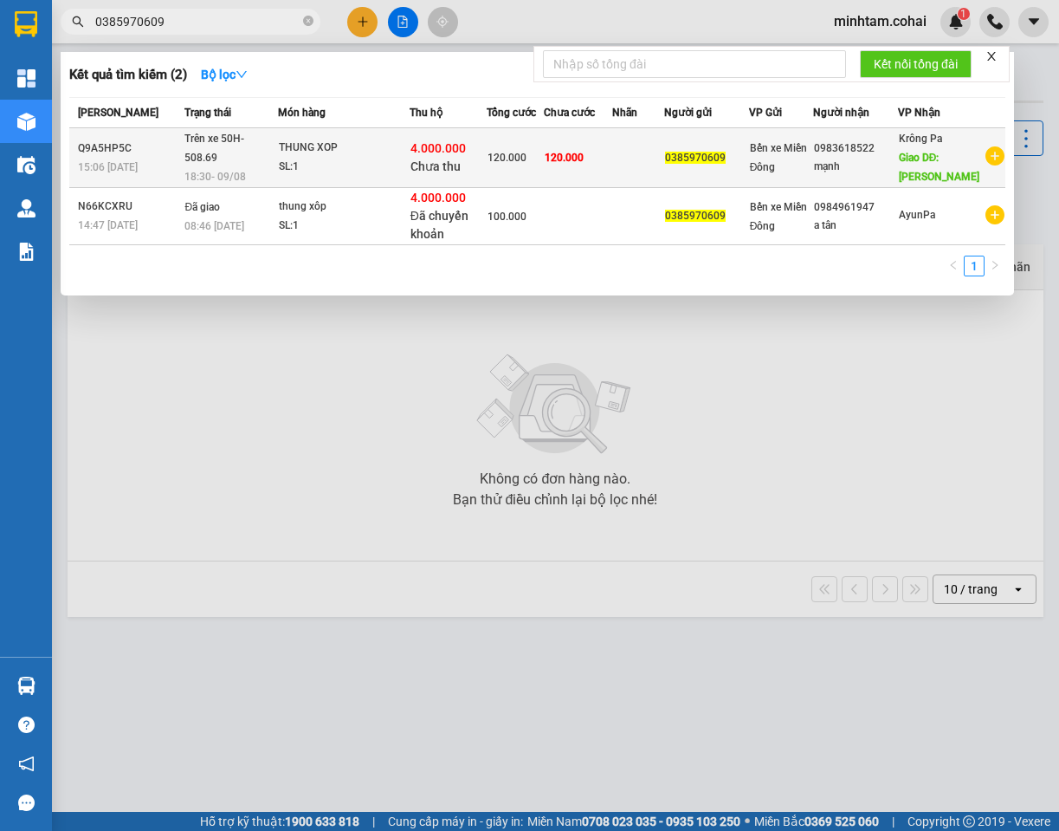
click at [349, 151] on div "THUNG XOP" at bounding box center [344, 148] width 130 height 19
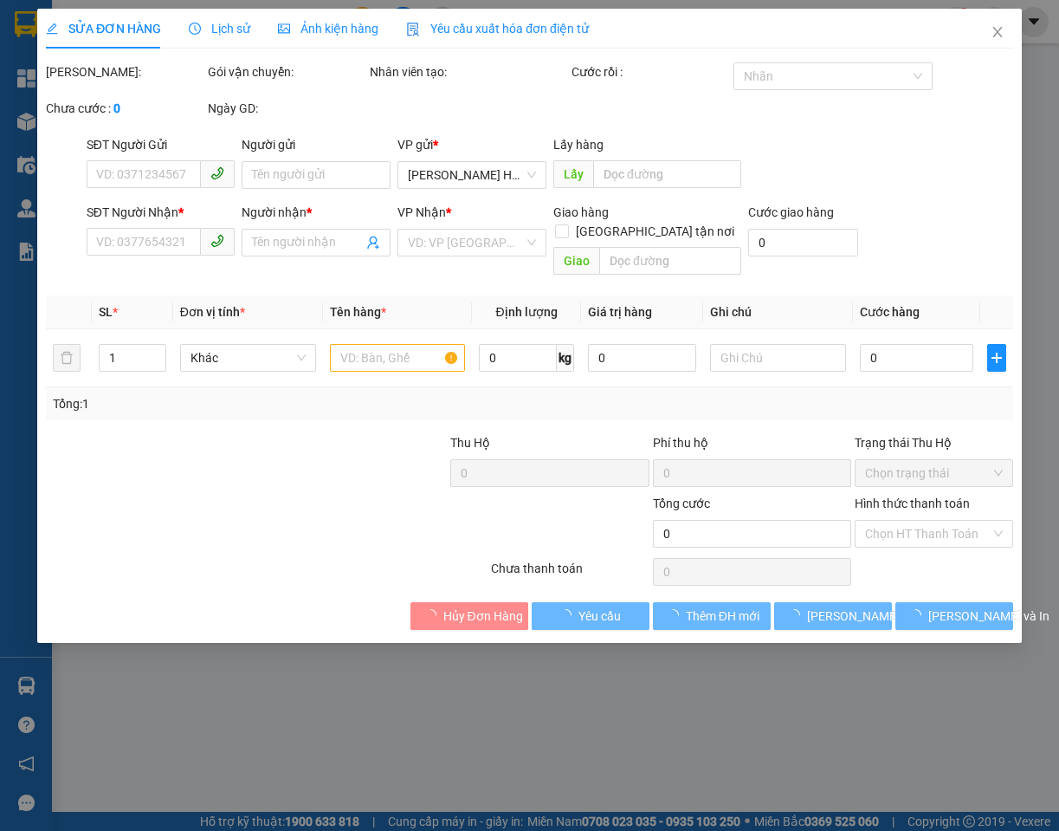
type input "0385970609"
type input "0983618522"
type input "mạnh"
type input "[PERSON_NAME]"
type input "4.000.000"
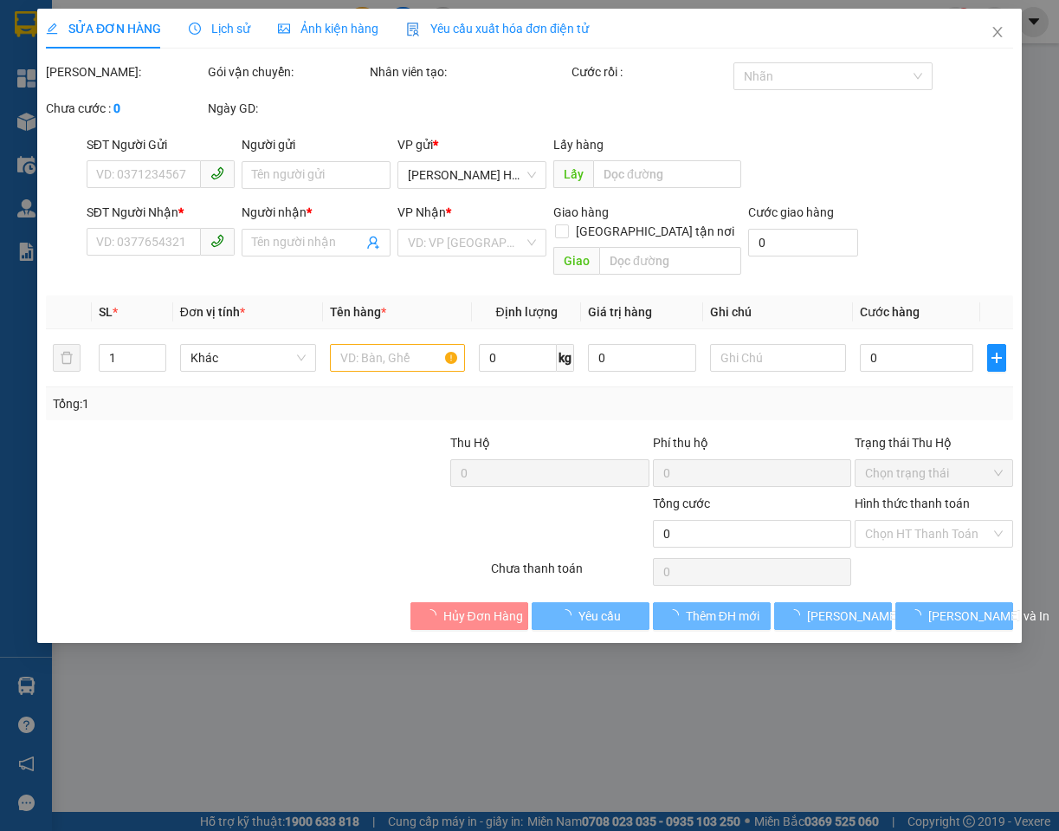
type input "120.000"
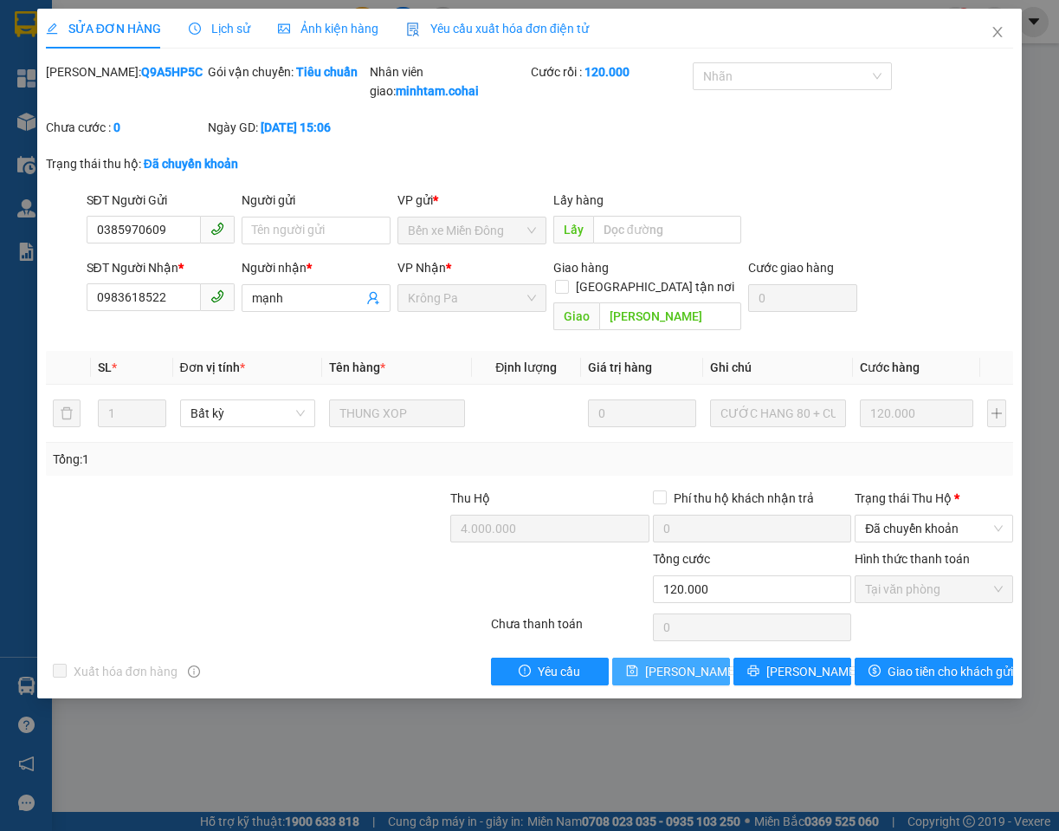
click at [683, 681] on span "[PERSON_NAME] thay đổi" at bounding box center [714, 671] width 139 height 19
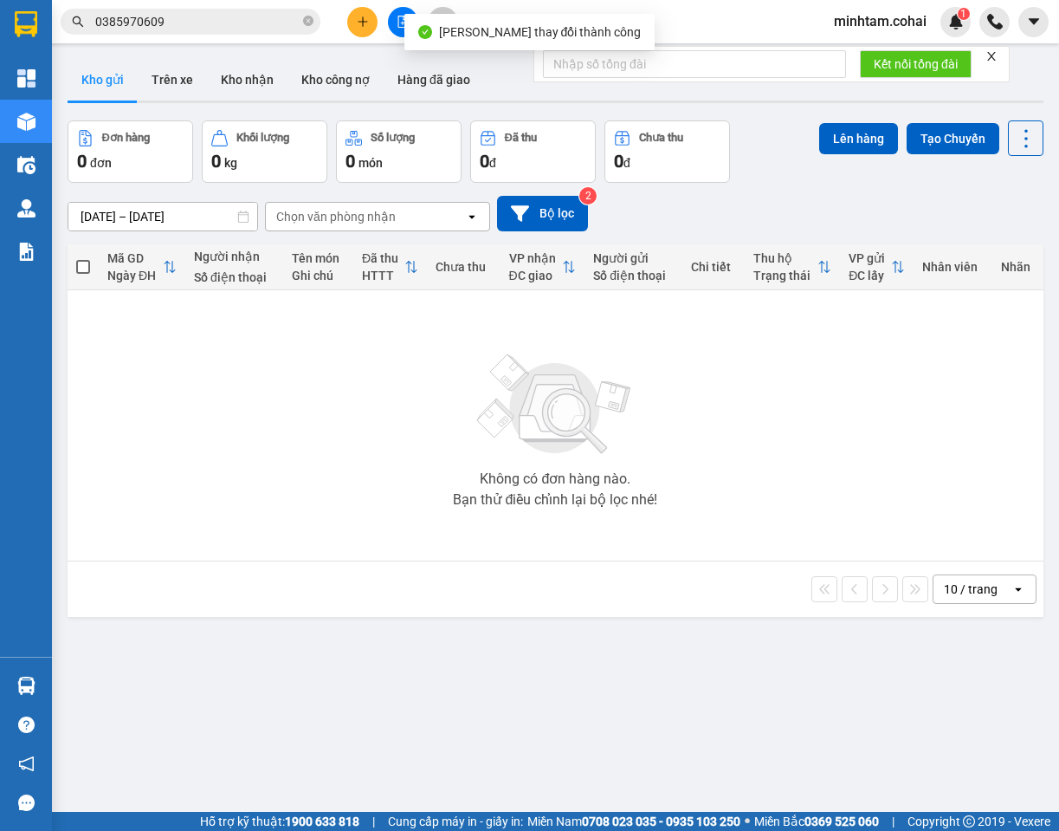
click at [180, 46] on main "ver 1.8.137 Kho gửi Trên xe Kho nhận Kho công nợ Hàng đã giao Đơn hàng 0 đơn Kh…" at bounding box center [529, 405] width 1059 height 811
click at [178, 13] on input "0385970609" at bounding box center [197, 21] width 204 height 19
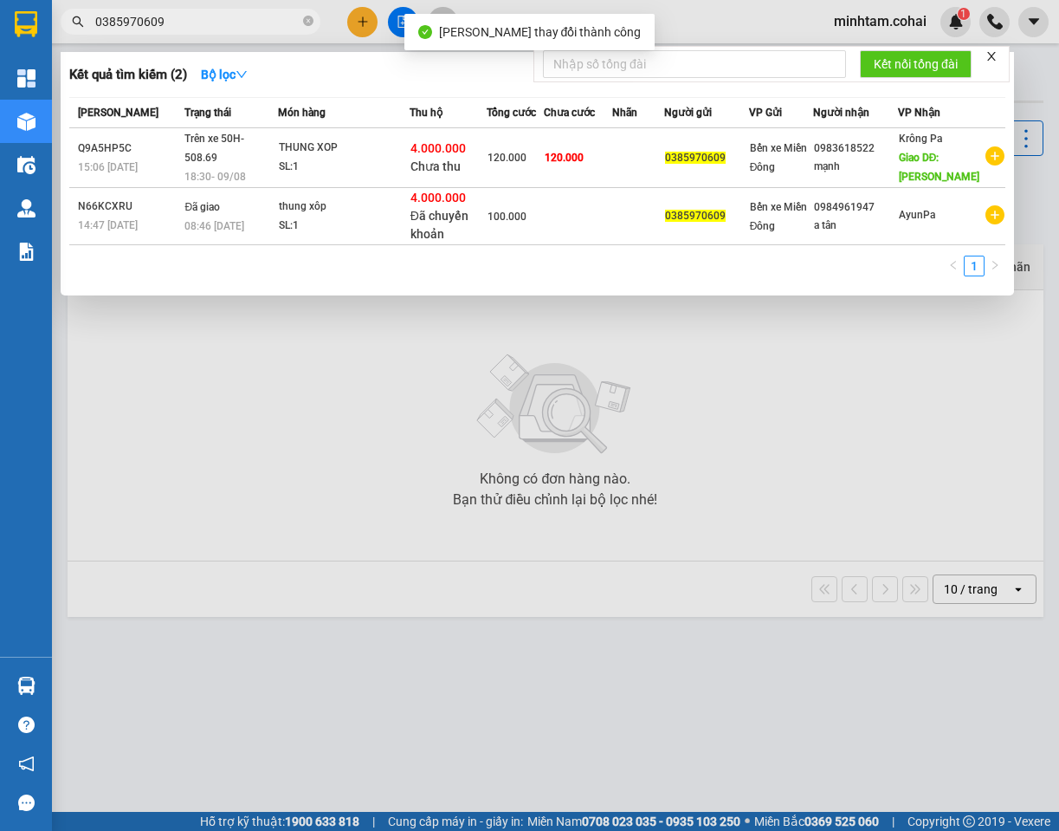
click at [178, 13] on input "0385970609" at bounding box center [197, 21] width 204 height 19
click at [184, 16] on input "0385970609" at bounding box center [197, 21] width 204 height 19
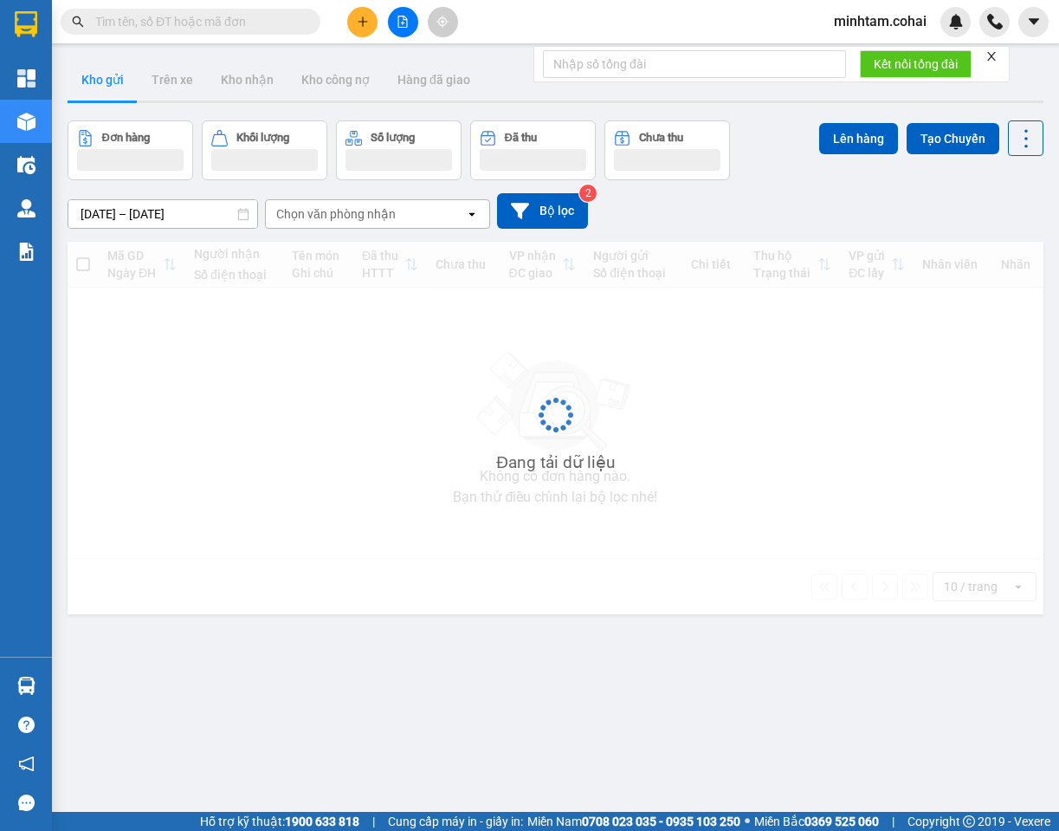
click at [201, 19] on input "text" at bounding box center [197, 21] width 204 height 19
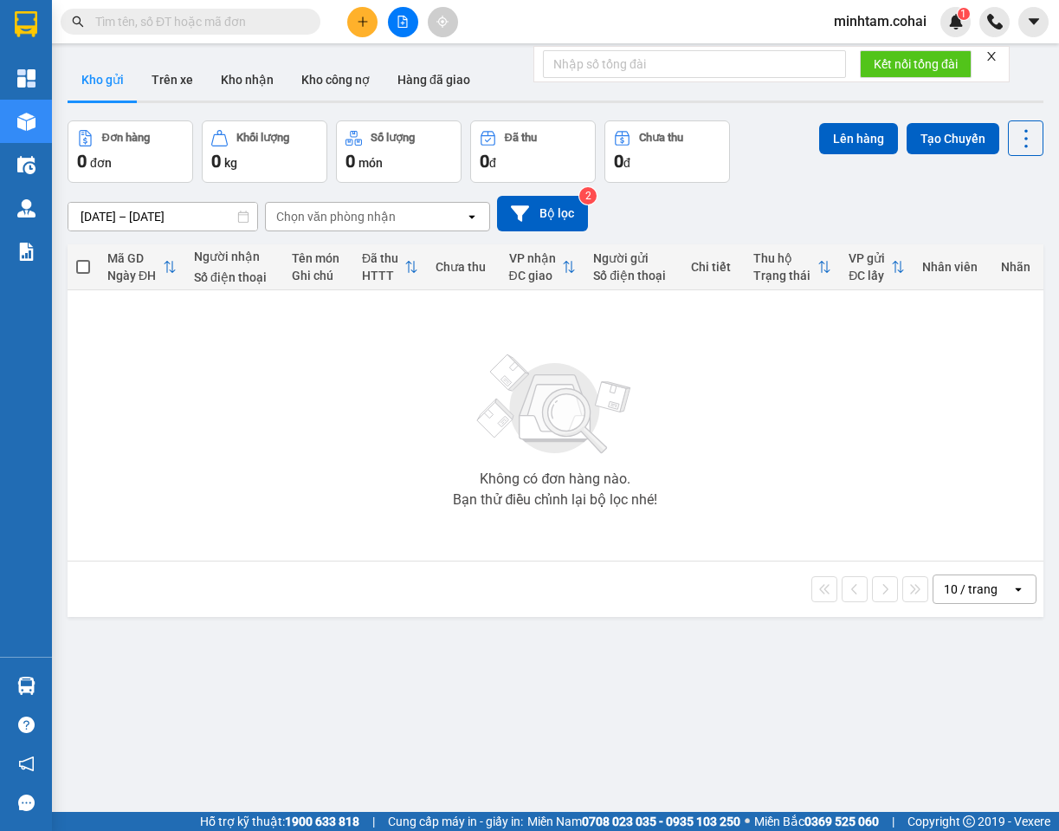
paste input "0385970609"
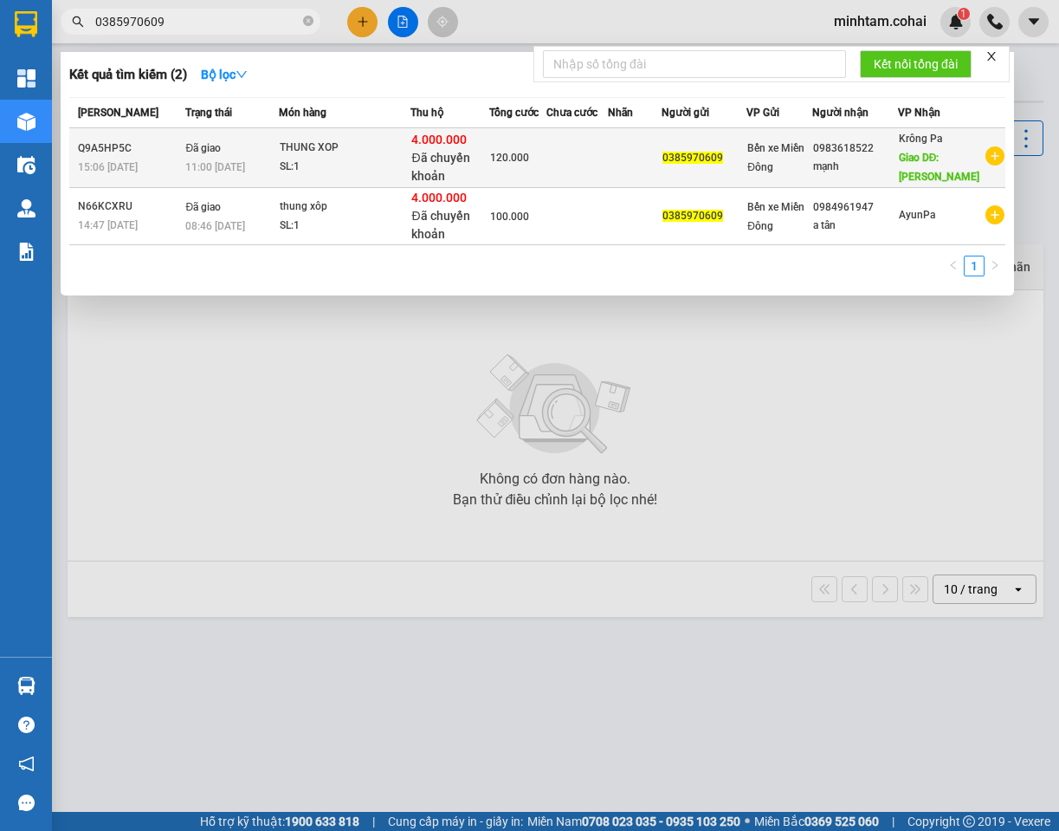
type input "0385970609"
click at [352, 151] on div "THUNG XOP" at bounding box center [345, 148] width 130 height 19
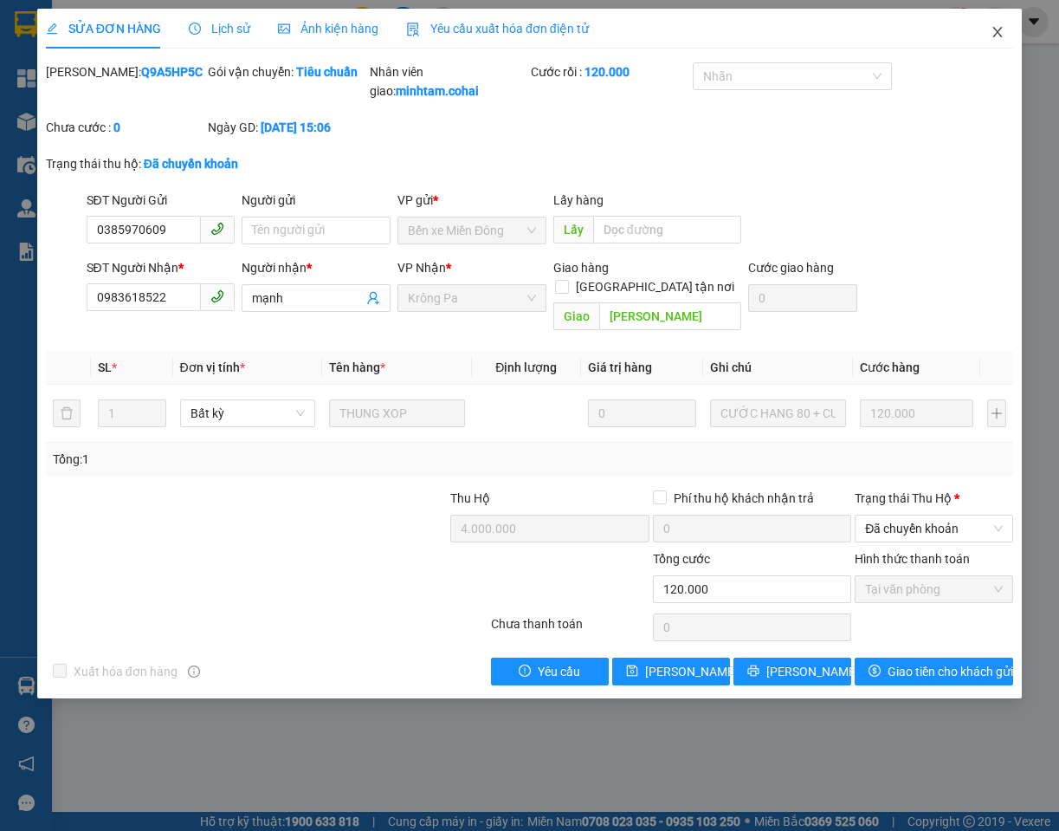
click at [999, 29] on icon "close" at bounding box center [998, 32] width 14 height 14
